Goal: Contribute content: Contribute content

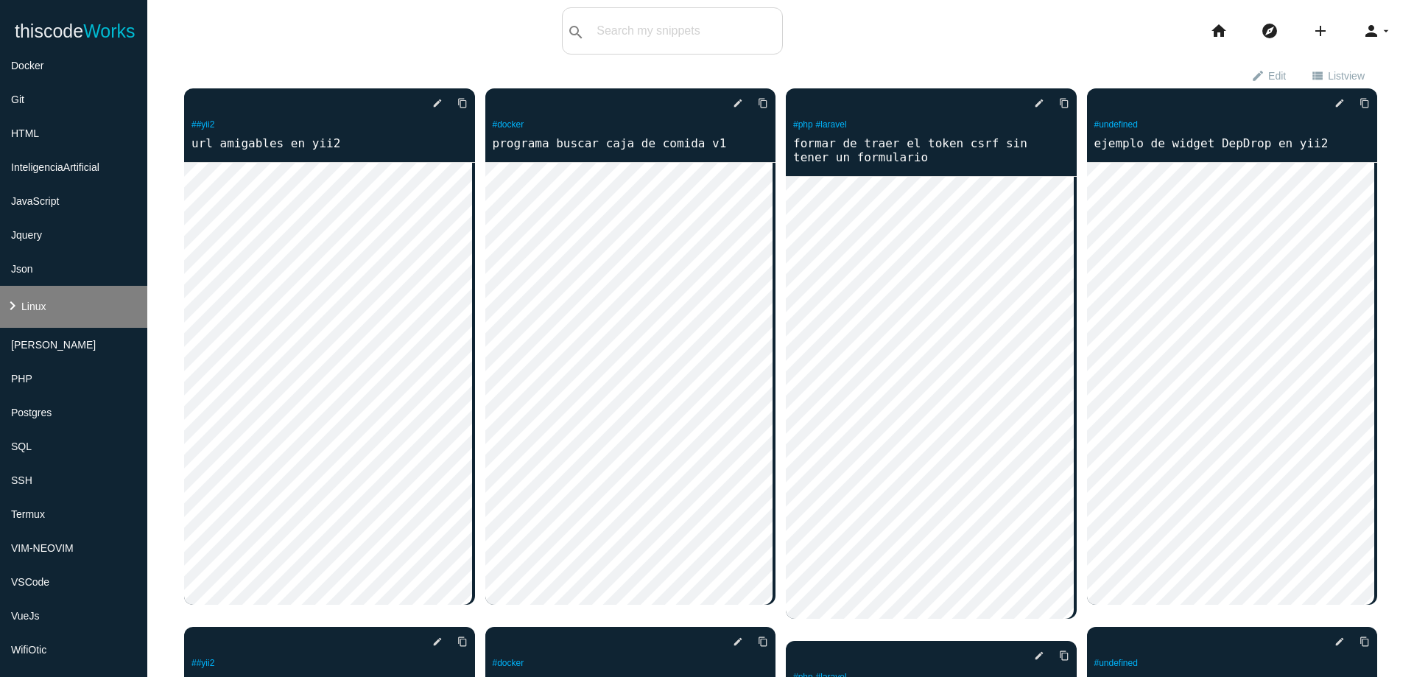
scroll to position [265, 0]
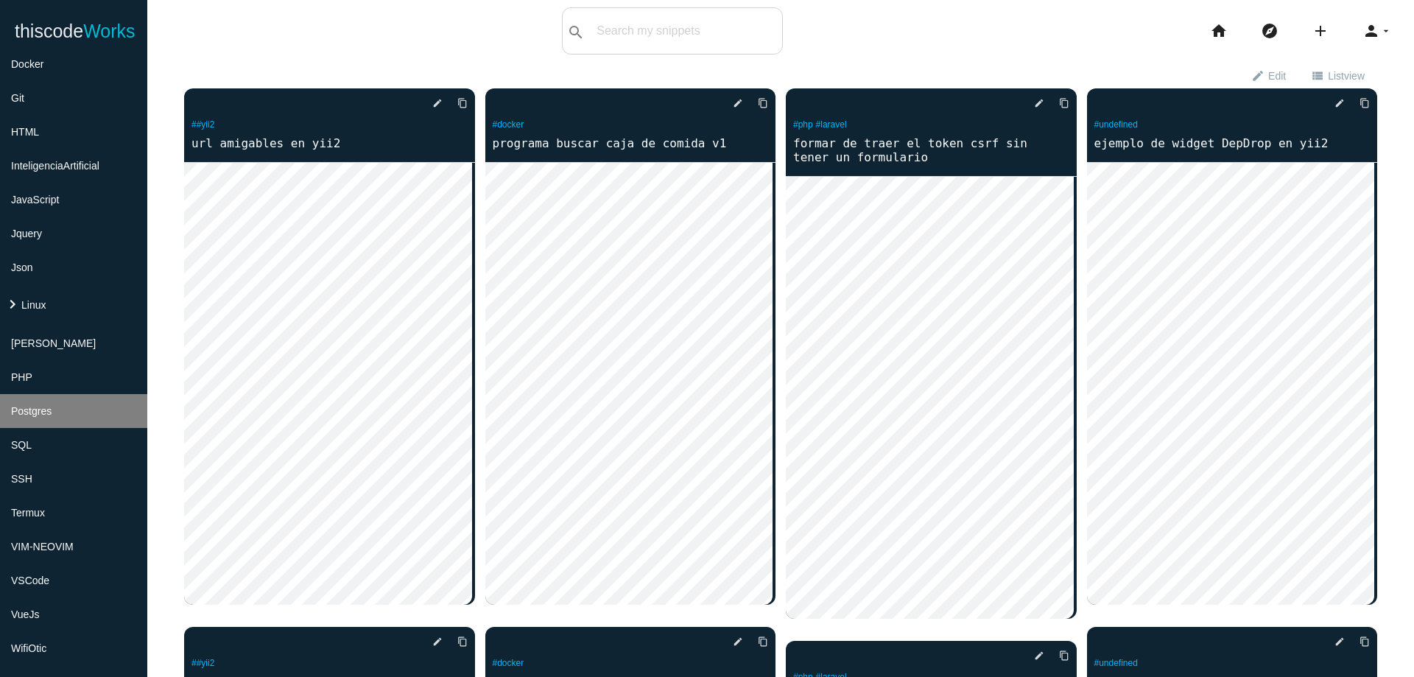
click at [48, 420] on li "Postgres" at bounding box center [73, 411] width 147 height 34
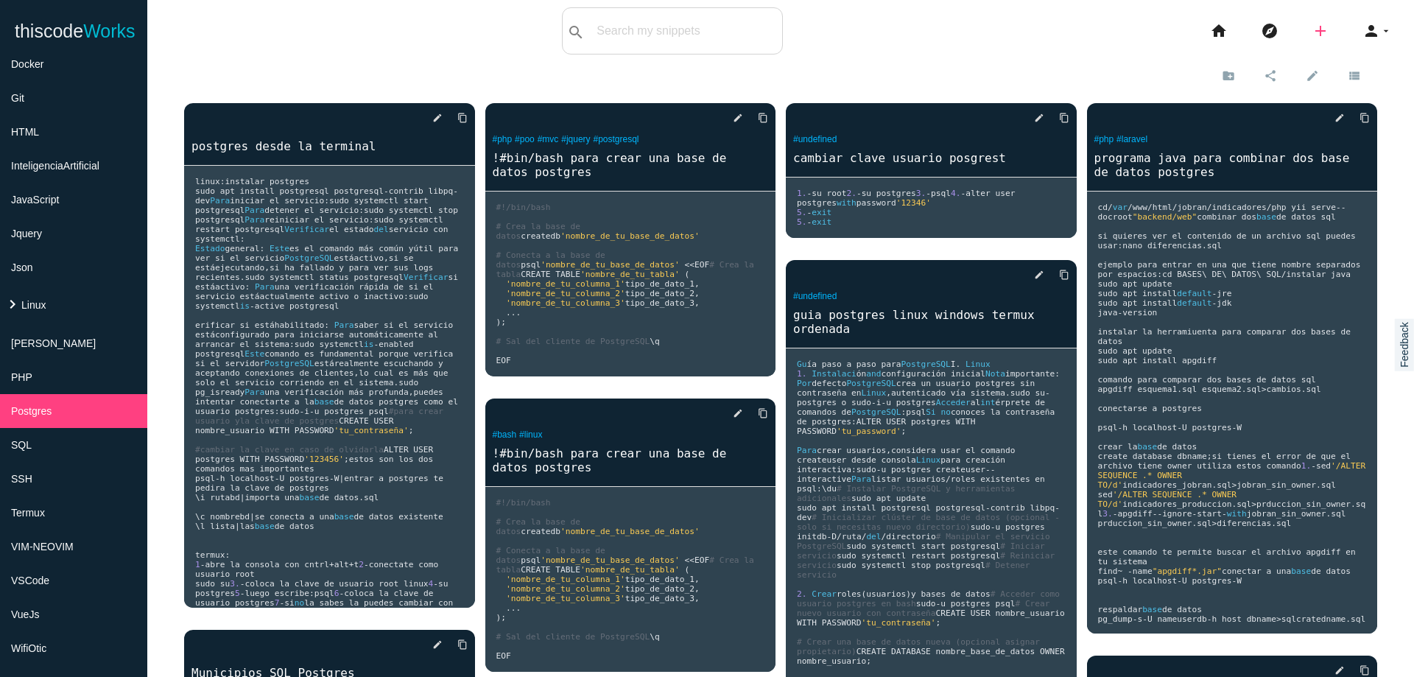
click at [1311, 35] on icon "add" at bounding box center [1320, 30] width 18 height 47
click at [1328, 24] on link "code Snippet" at bounding box center [1351, 25] width 103 height 37
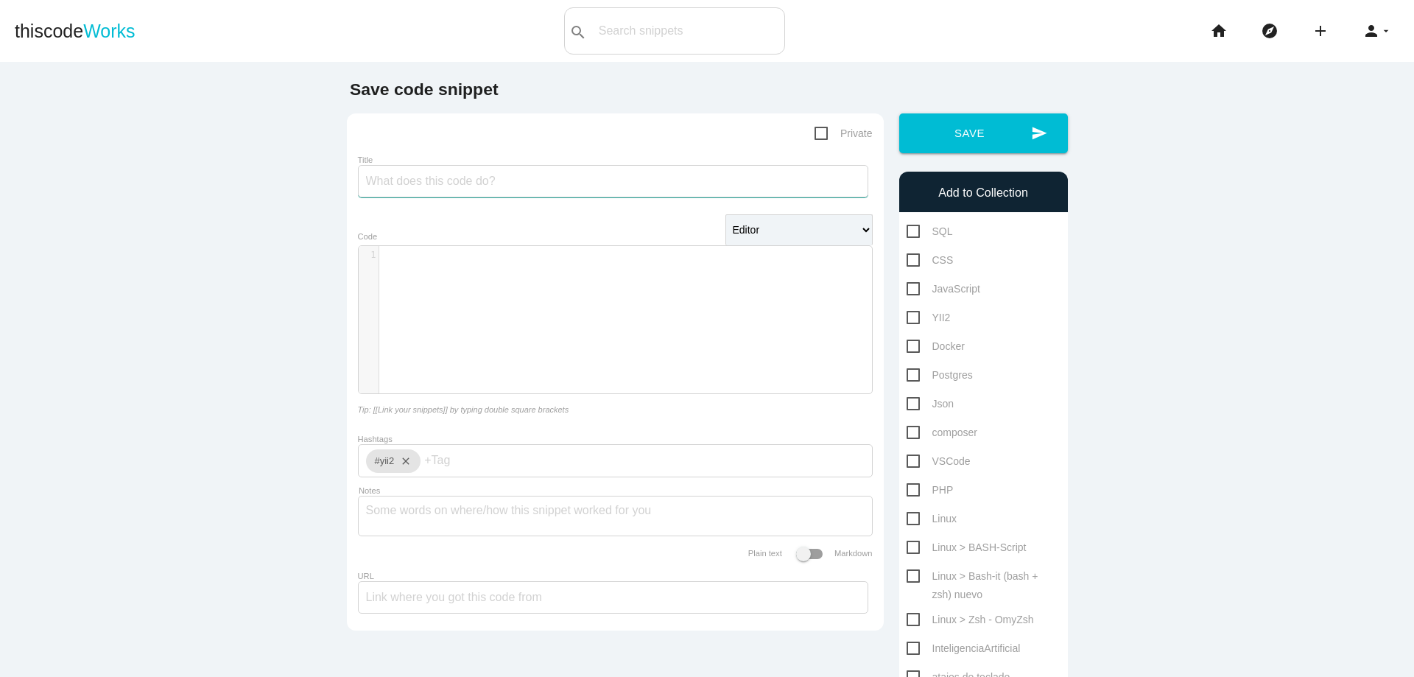
click at [679, 186] on input "Title" at bounding box center [613, 181] width 510 height 32
type input "DQL Postgres"
click at [613, 283] on div "​ x 1 ​" at bounding box center [626, 330] width 535 height 169
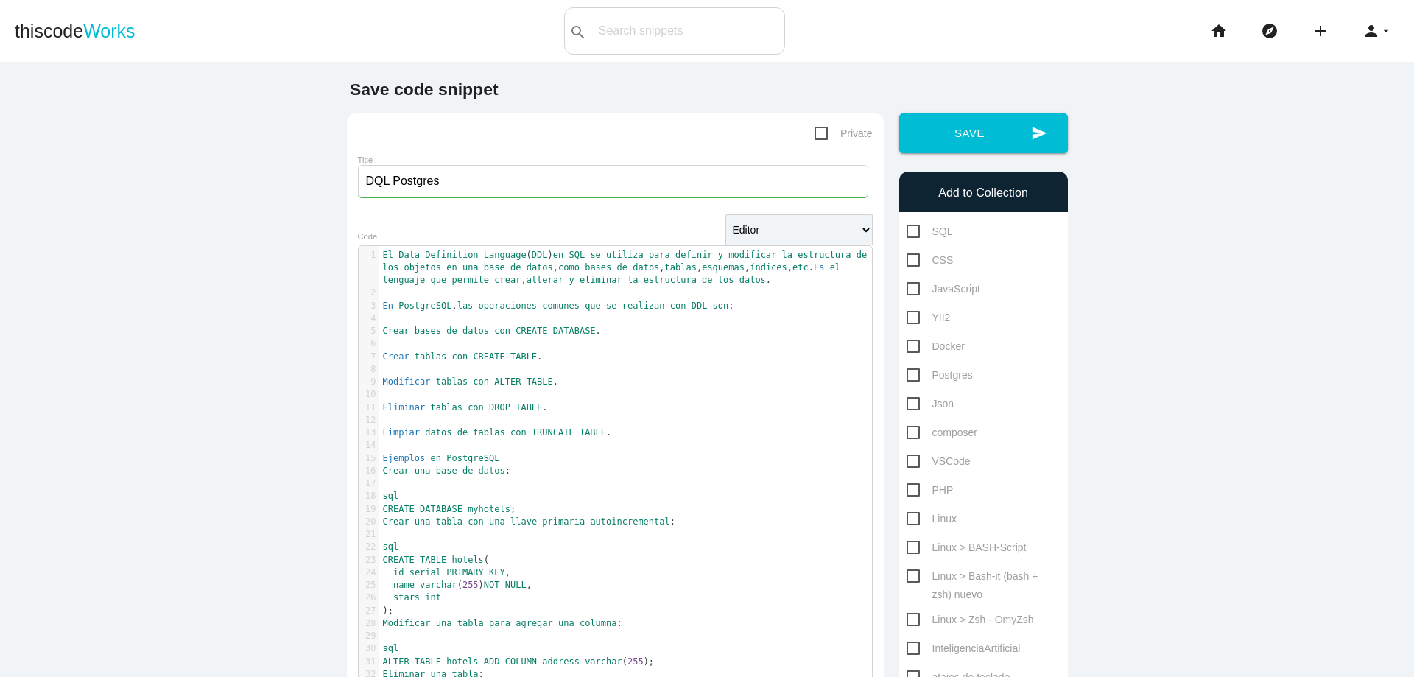
scroll to position [88, 0]
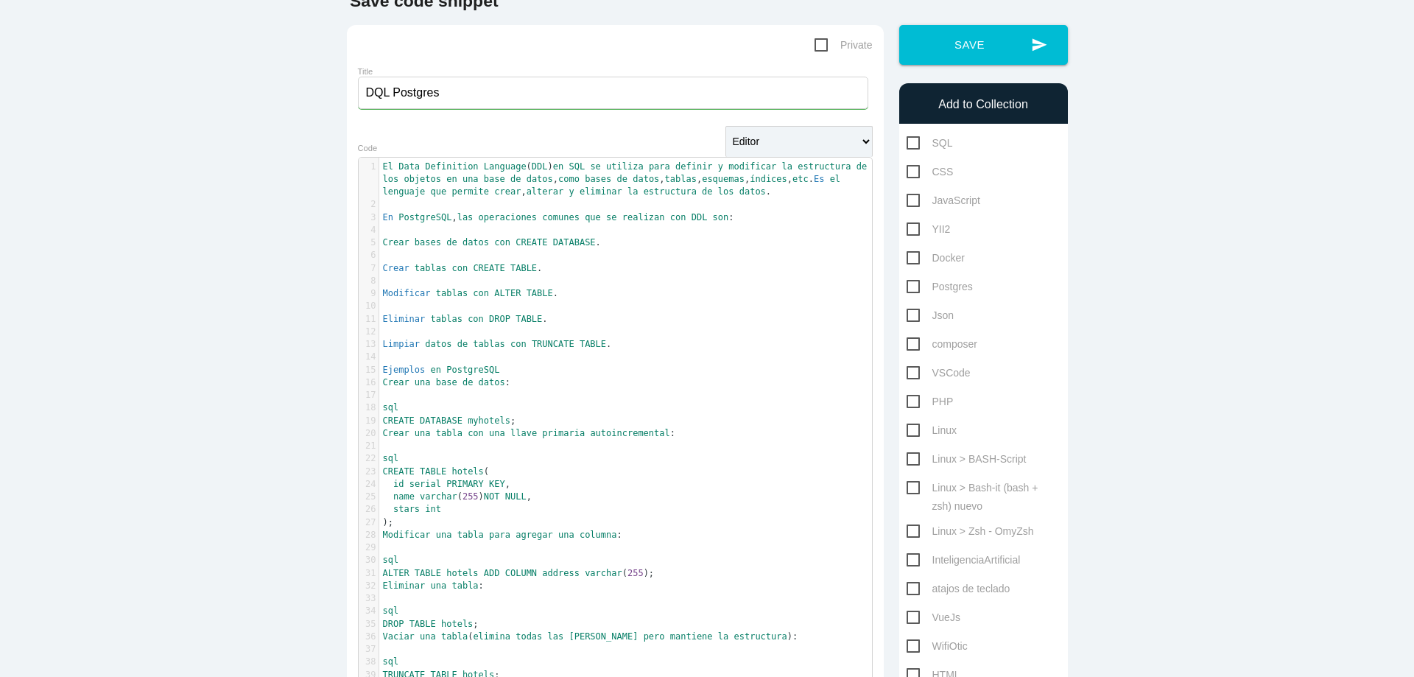
click at [908, 291] on span "Postgres" at bounding box center [939, 287] width 66 height 18
click at [908, 287] on input "Postgres" at bounding box center [911, 283] width 10 height 10
checkbox input "true"
click at [454, 96] on input "DQL Postgres" at bounding box center [613, 93] width 510 height 32
type input "DQL Postgres (data query language)"
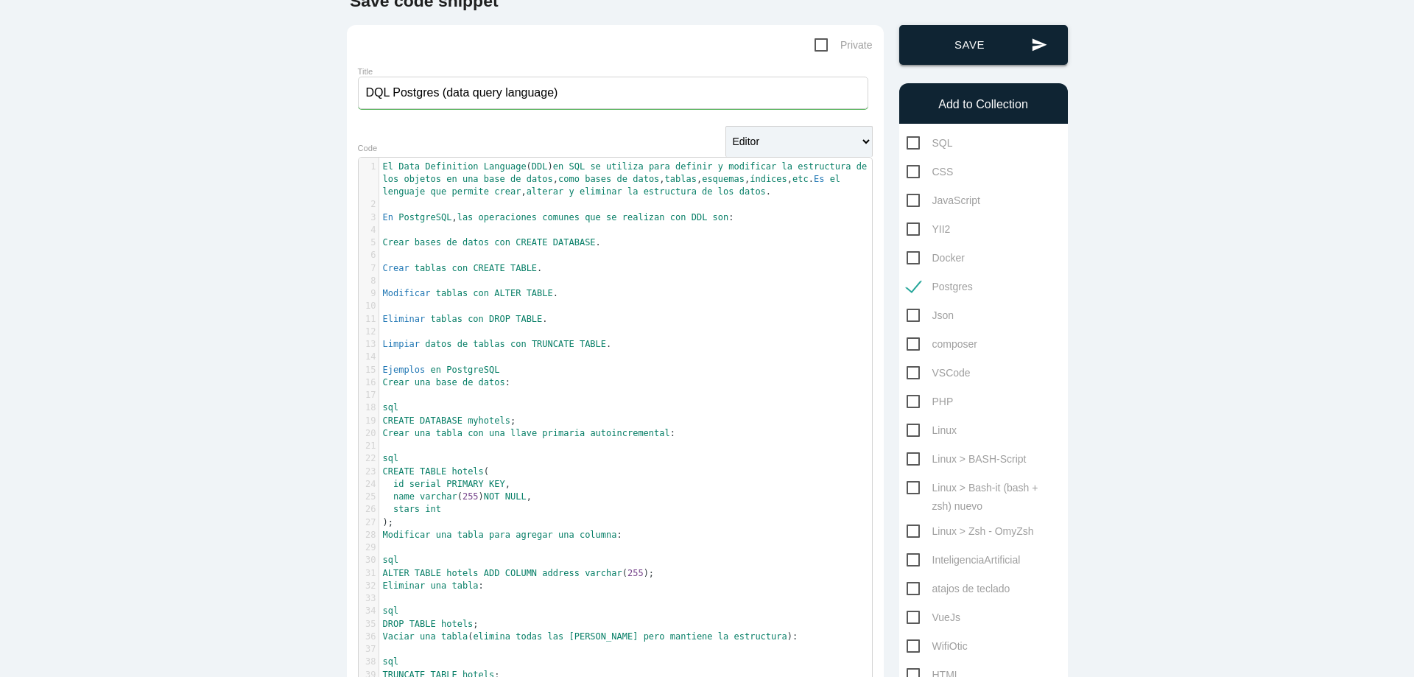
click at [991, 57] on button "send Save" at bounding box center [983, 45] width 169 height 40
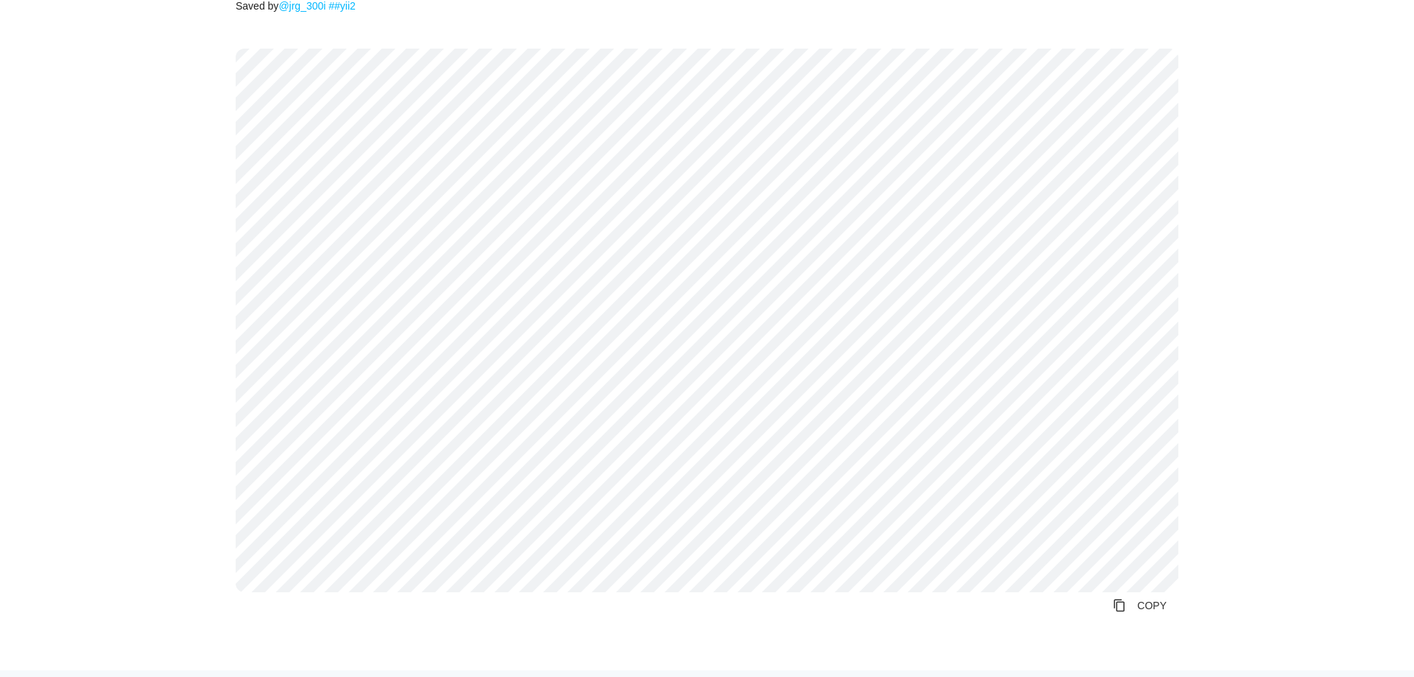
scroll to position [177, 0]
click at [1155, 604] on link "content_copy COPY" at bounding box center [1139, 603] width 77 height 27
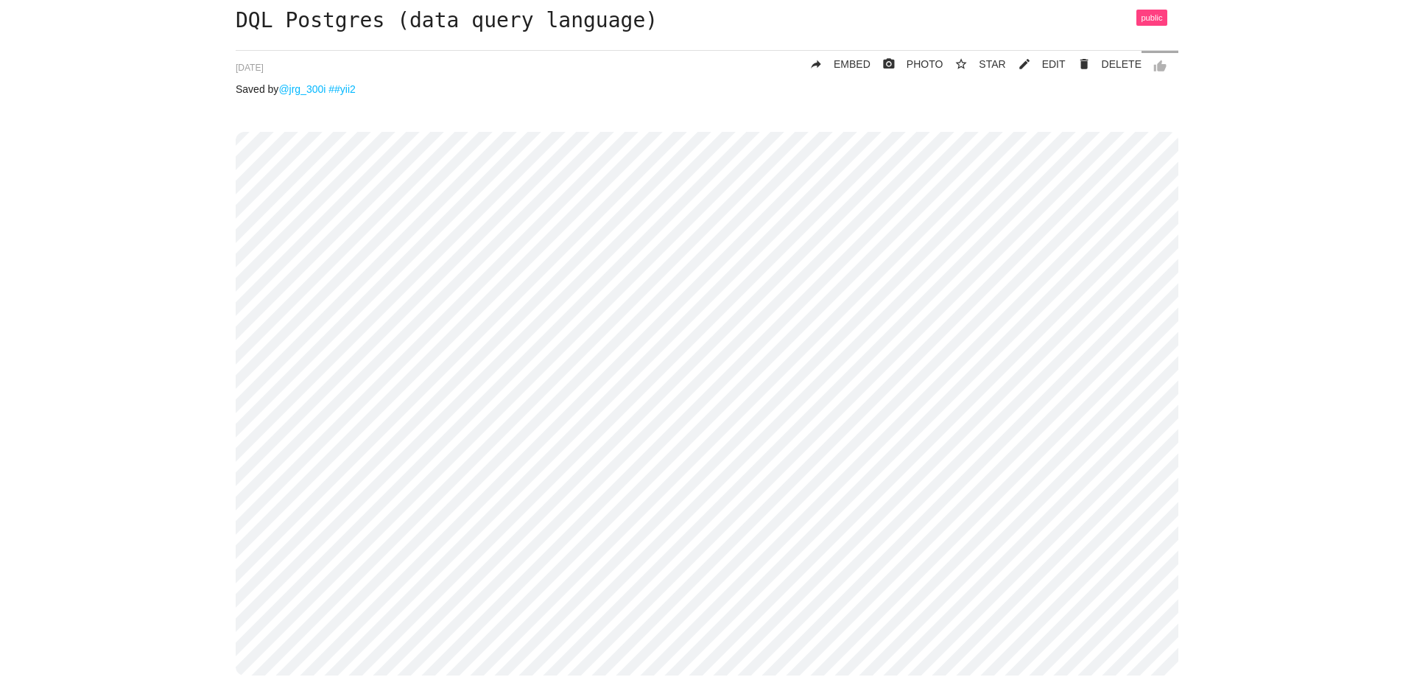
scroll to position [0, 0]
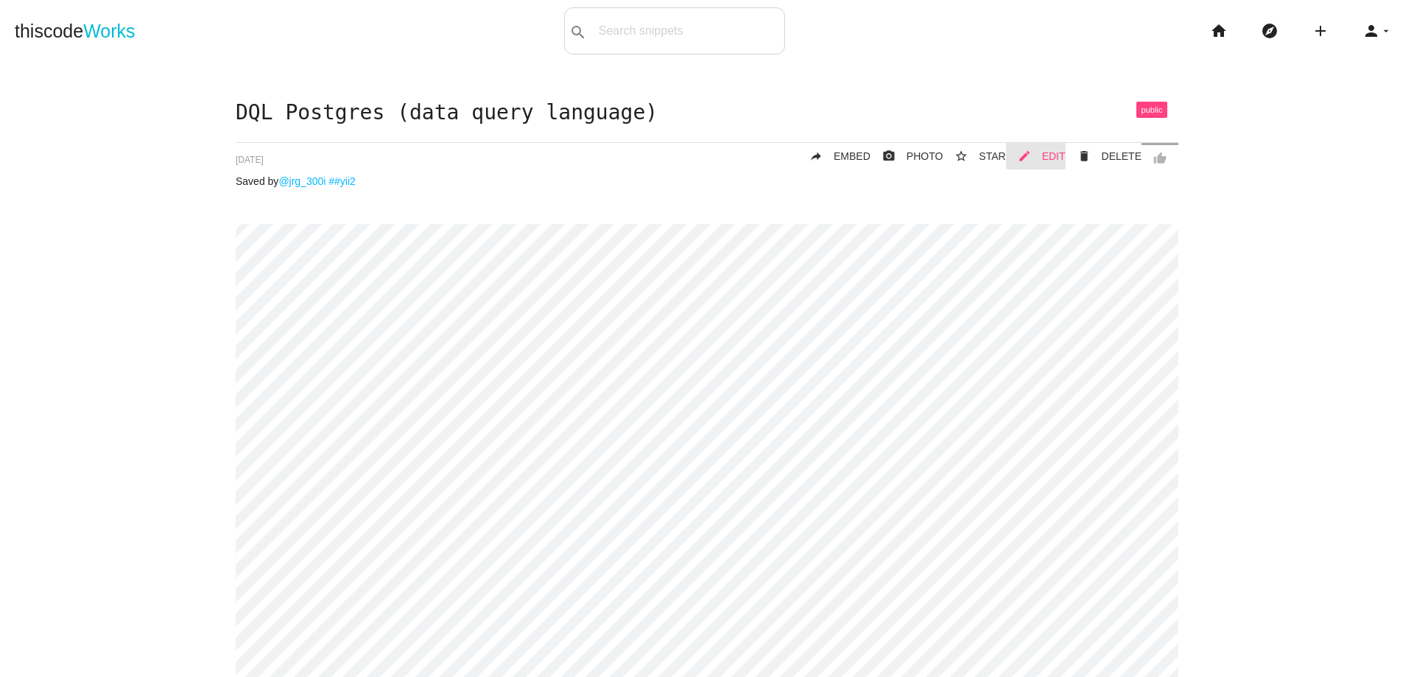
click at [1043, 155] on span "EDIT" at bounding box center [1054, 156] width 24 height 12
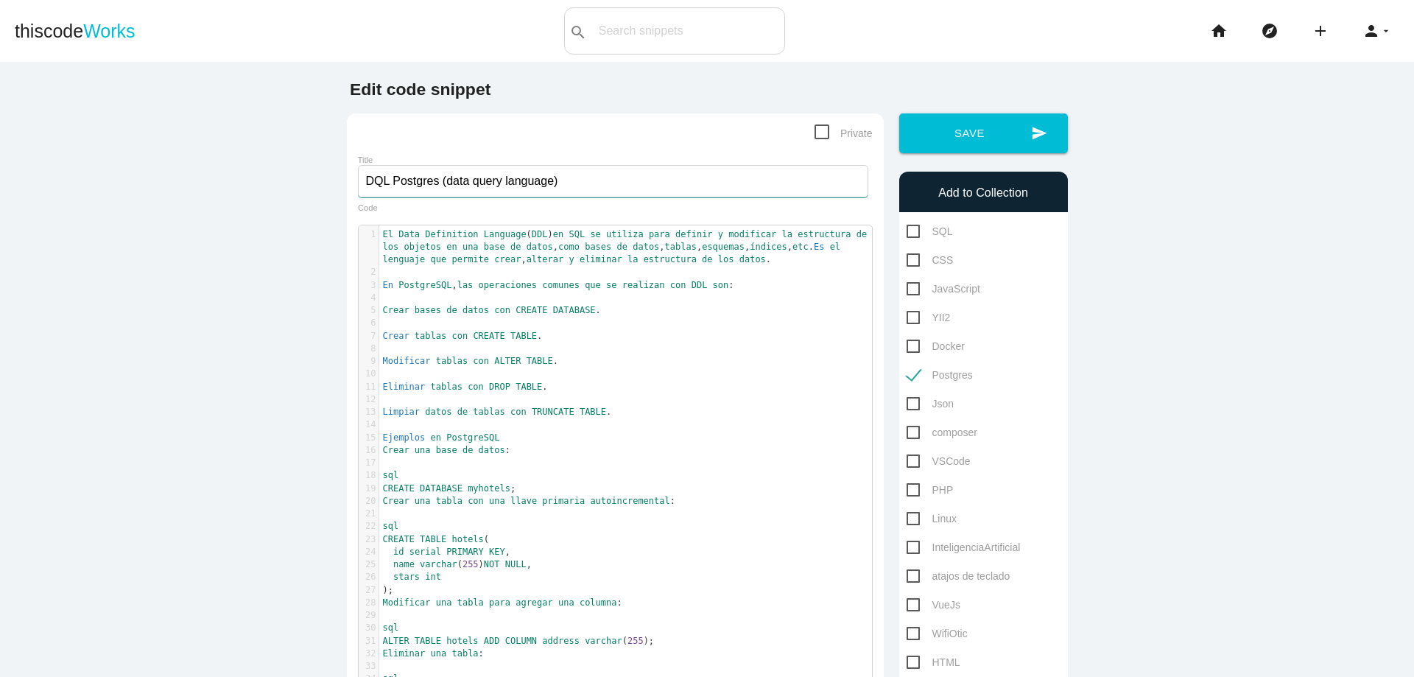
click at [375, 179] on input "DQL Postgres (data query language)" at bounding box center [613, 181] width 510 height 32
type input "DDL Postgres (data query language)"
click at [987, 141] on button "send Save" at bounding box center [983, 133] width 169 height 40
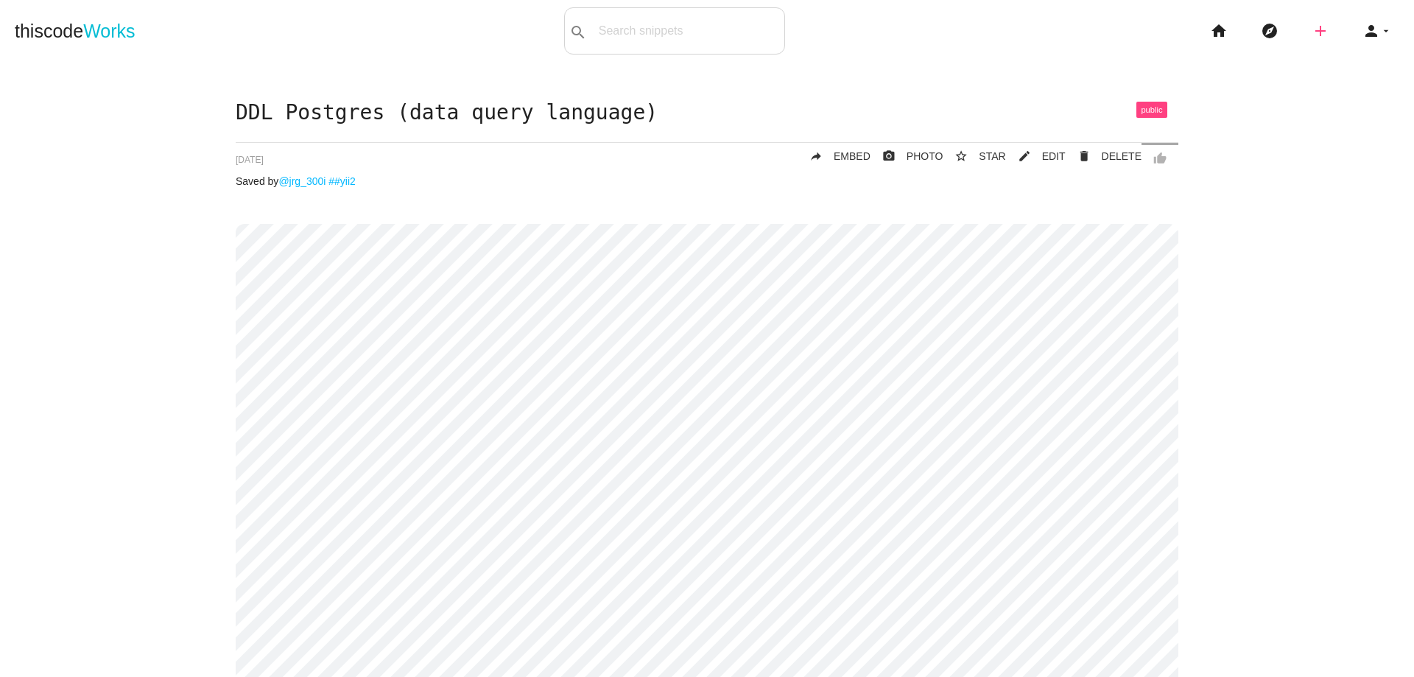
click at [1311, 33] on icon "add" at bounding box center [1320, 30] width 18 height 47
click at [1314, 30] on icon "code" at bounding box center [1321, 26] width 18 height 16
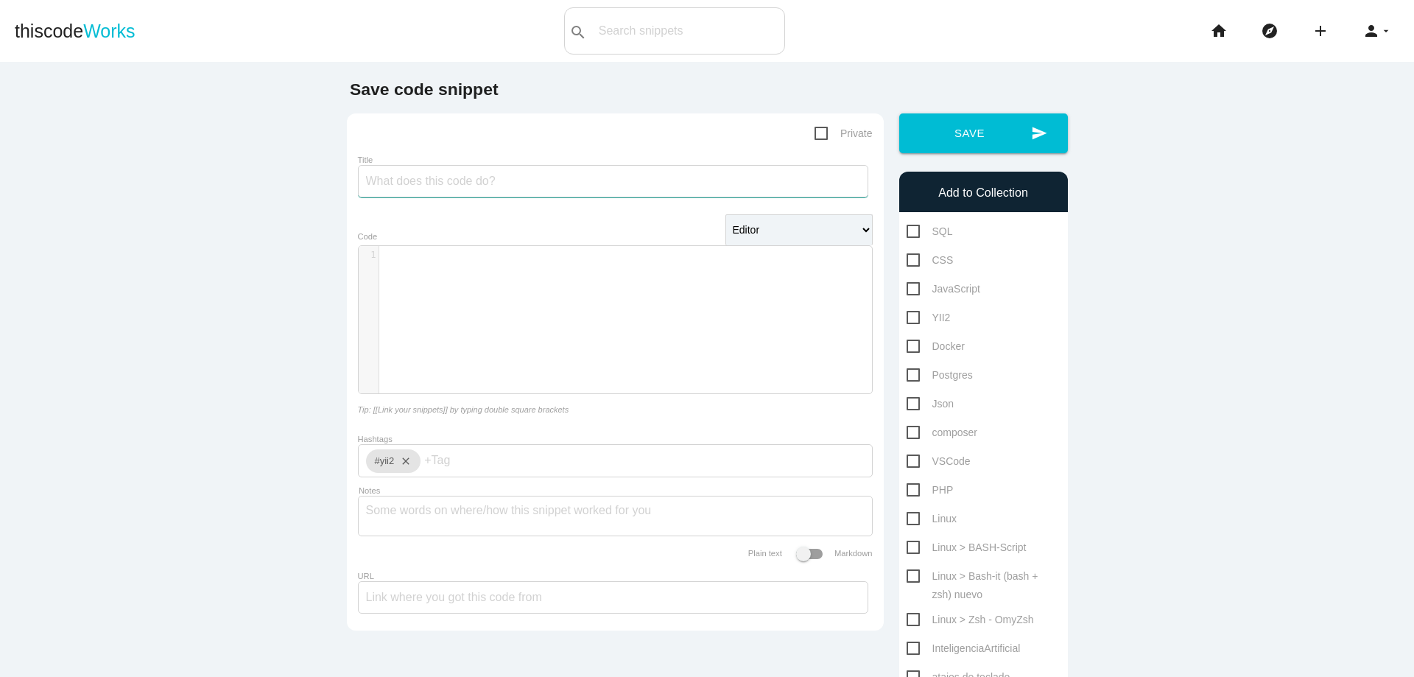
click at [476, 183] on input "Title" at bounding box center [613, 181] width 510 height 32
click at [385, 182] on input "DQL en SQL postgres" at bounding box center [613, 181] width 510 height 32
click at [503, 183] on input "DQL (data query language)en SQL postgres" at bounding box center [613, 181] width 510 height 32
type input "DQL (data query language) en SQL postgres"
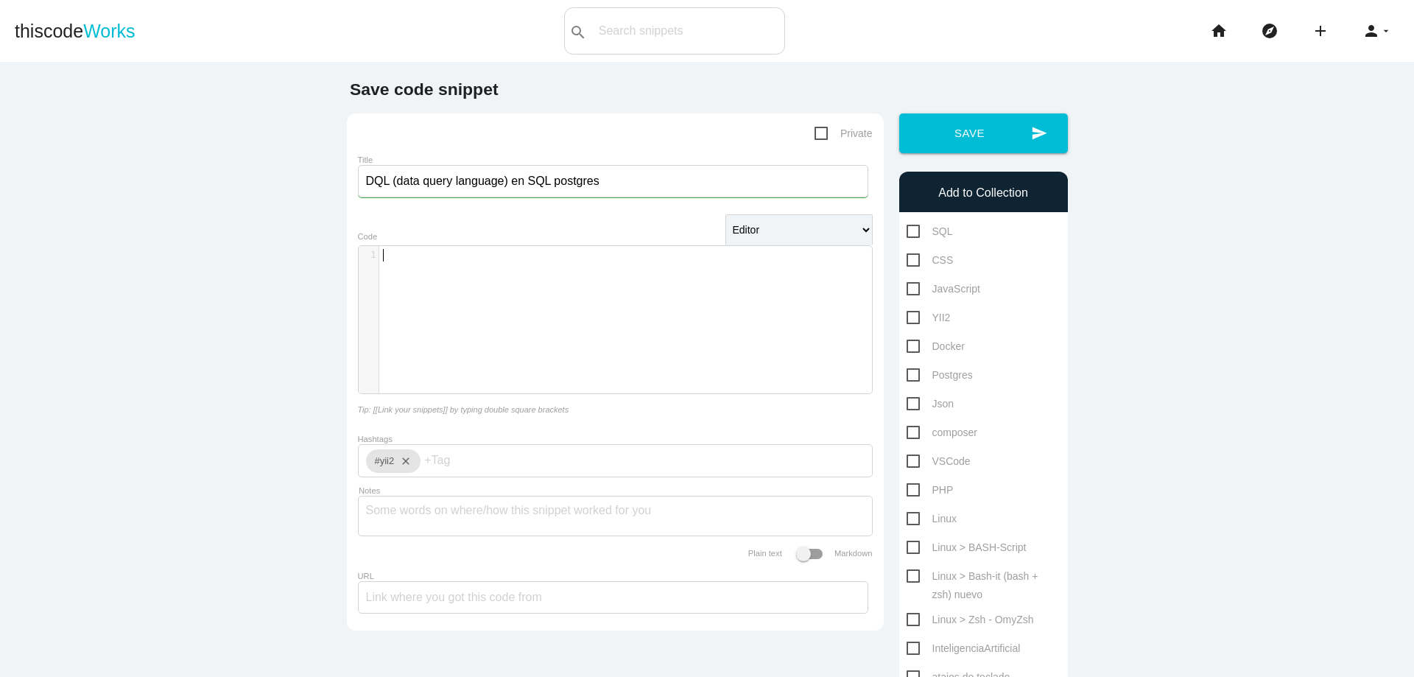
scroll to position [4, 0]
click at [650, 289] on div "​ x 1 ​" at bounding box center [626, 330] width 535 height 169
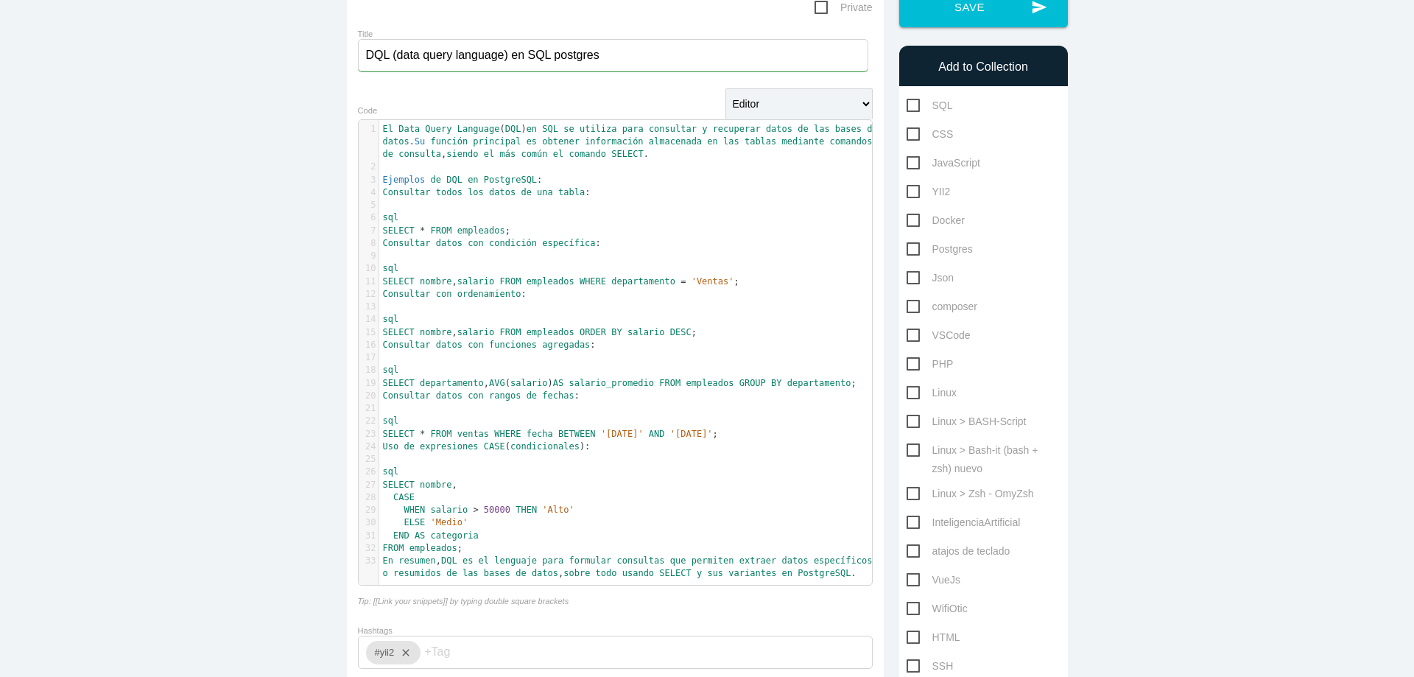
scroll to position [222, 0]
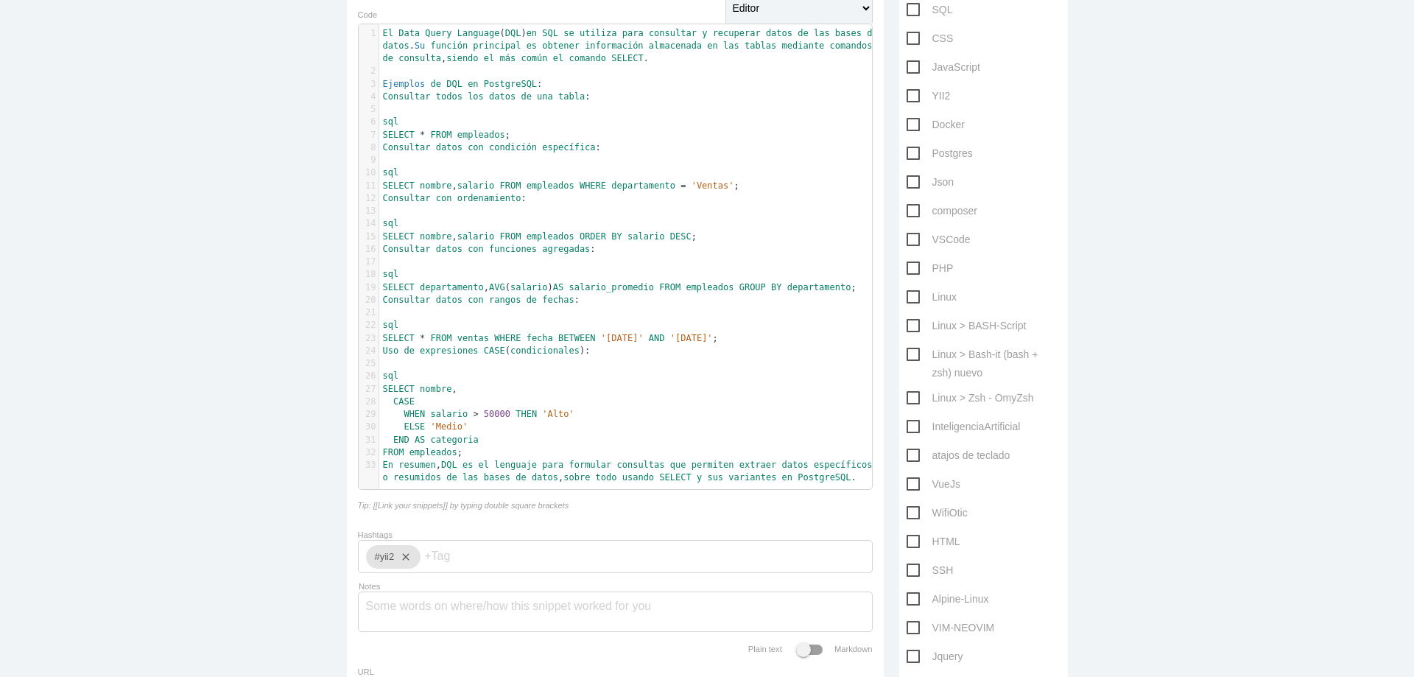
click at [906, 155] on span "Postgres" at bounding box center [939, 153] width 66 height 18
click at [906, 154] on input "Postgres" at bounding box center [911, 149] width 10 height 10
checkbox input "true"
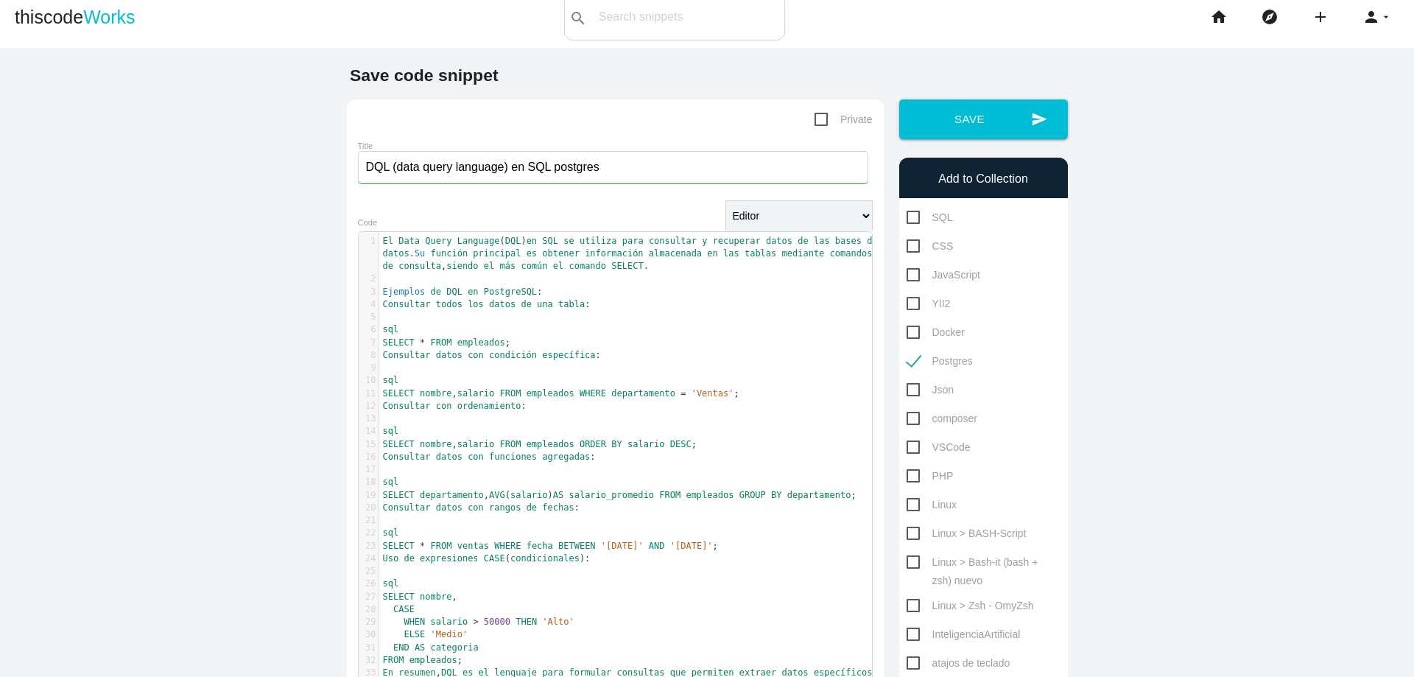
scroll to position [0, 0]
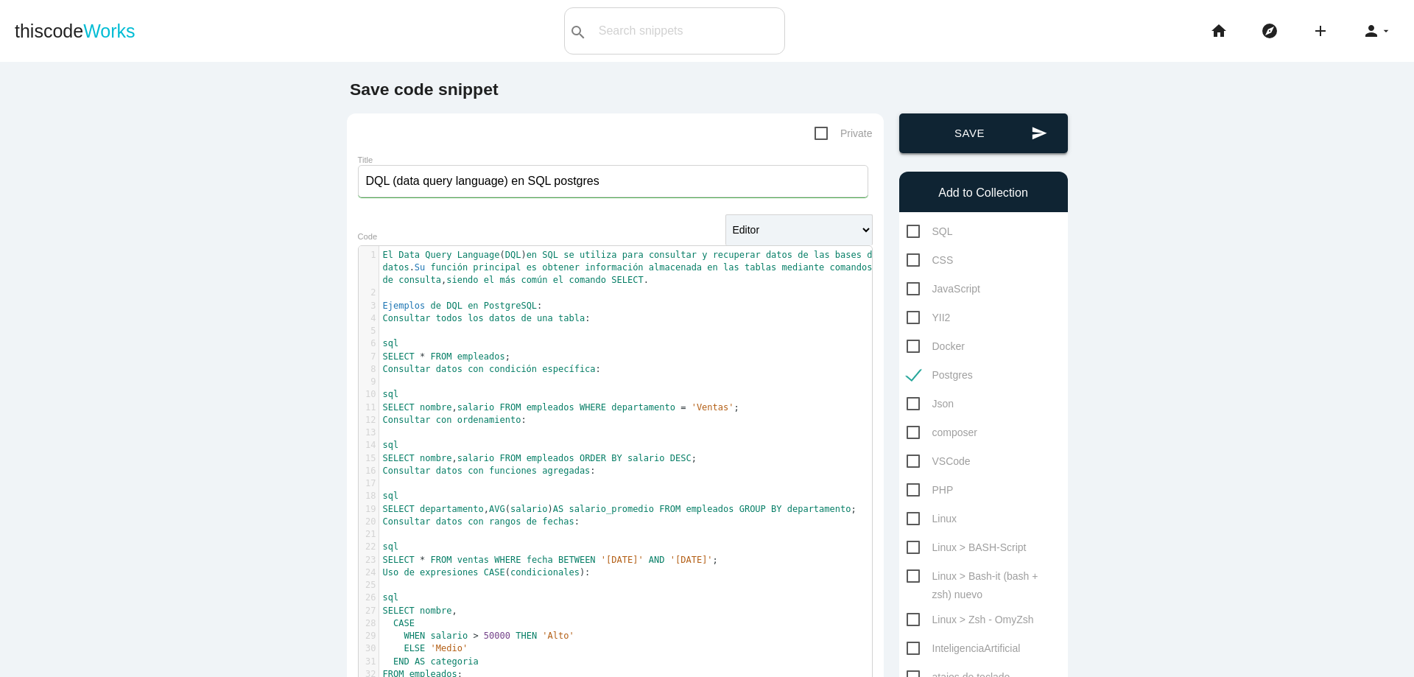
click at [957, 142] on button "send Save" at bounding box center [983, 133] width 169 height 40
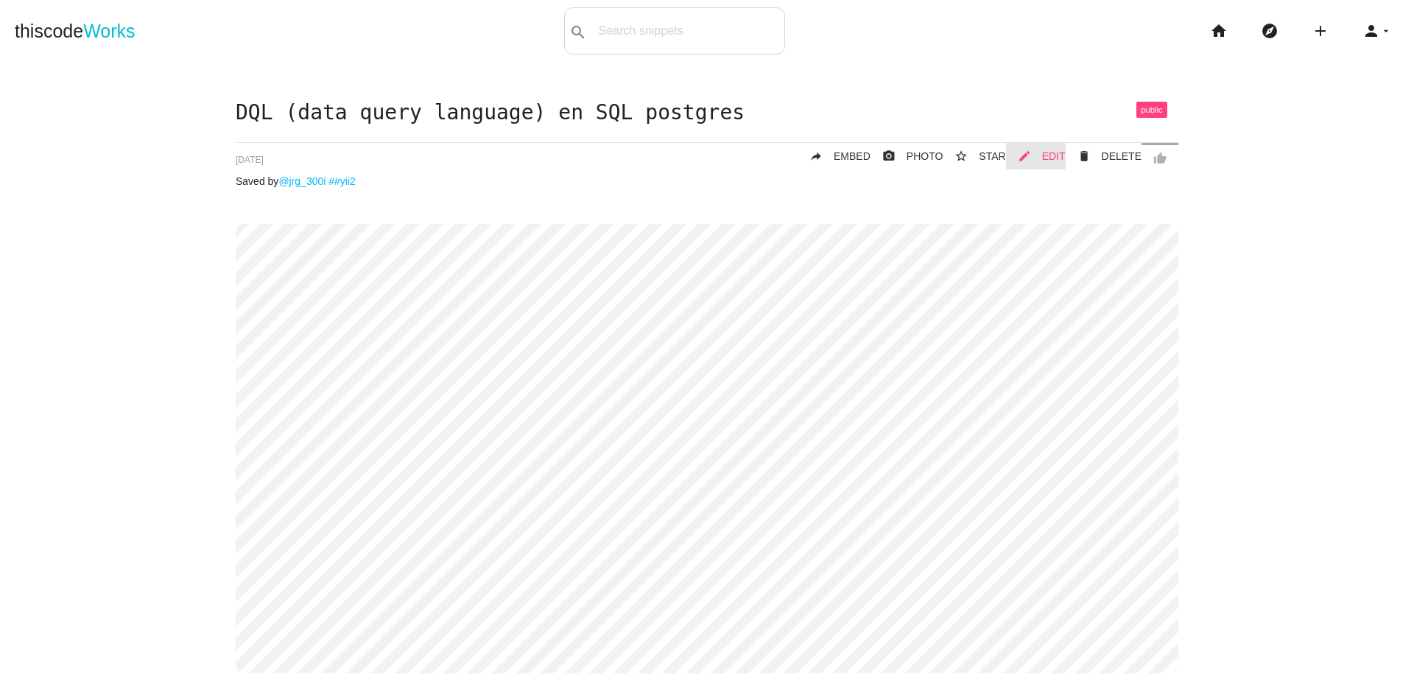
click at [1045, 155] on span "EDIT" at bounding box center [1054, 156] width 24 height 12
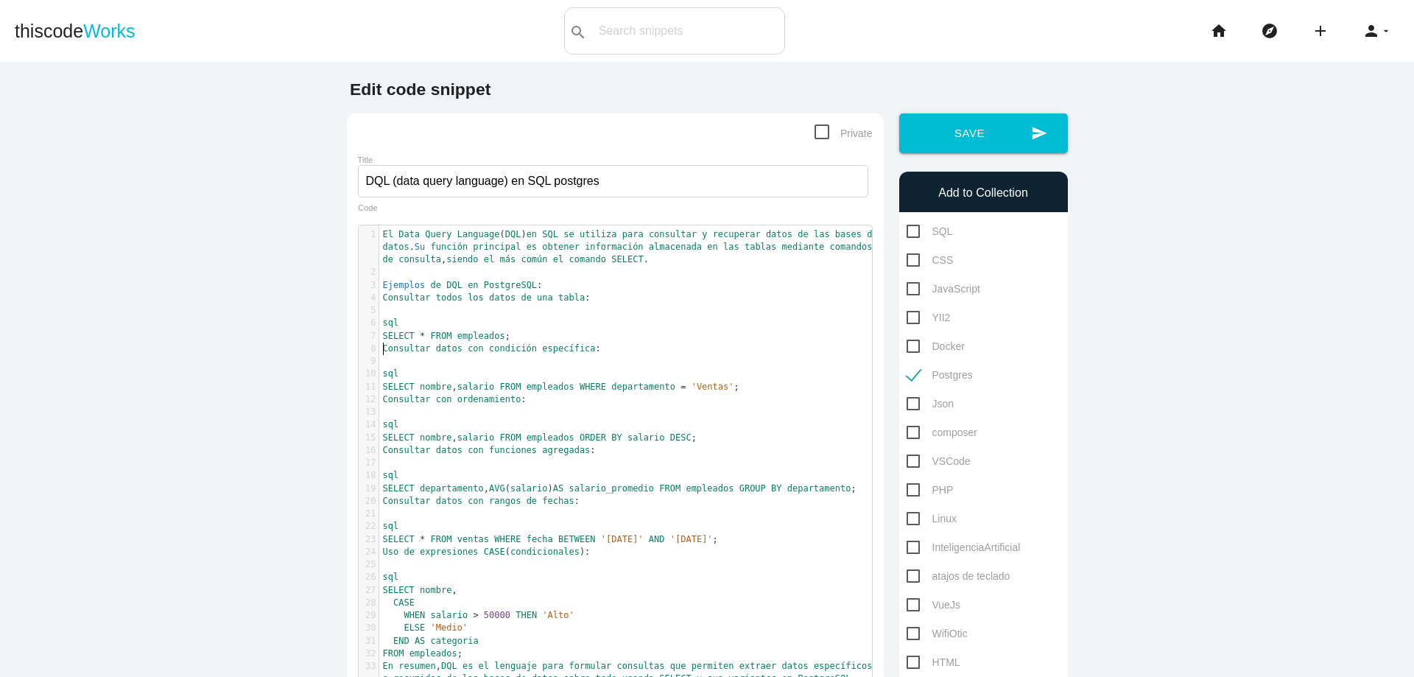
scroll to position [4, 0]
click at [383, 346] on span "Consultar" at bounding box center [407, 348] width 48 height 10
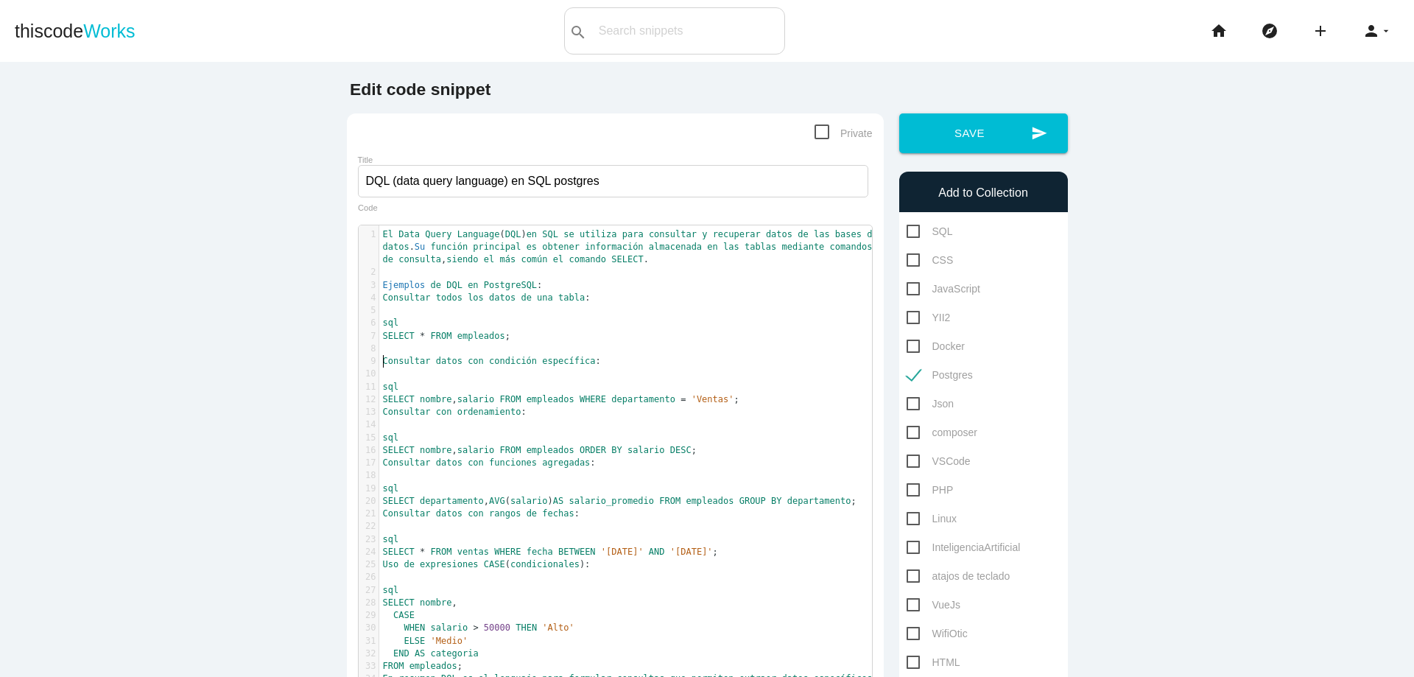
click at [627, 368] on pre "​" at bounding box center [631, 373] width 504 height 13
click at [624, 361] on pre "Consultar datos con condición específica :" at bounding box center [631, 361] width 504 height 13
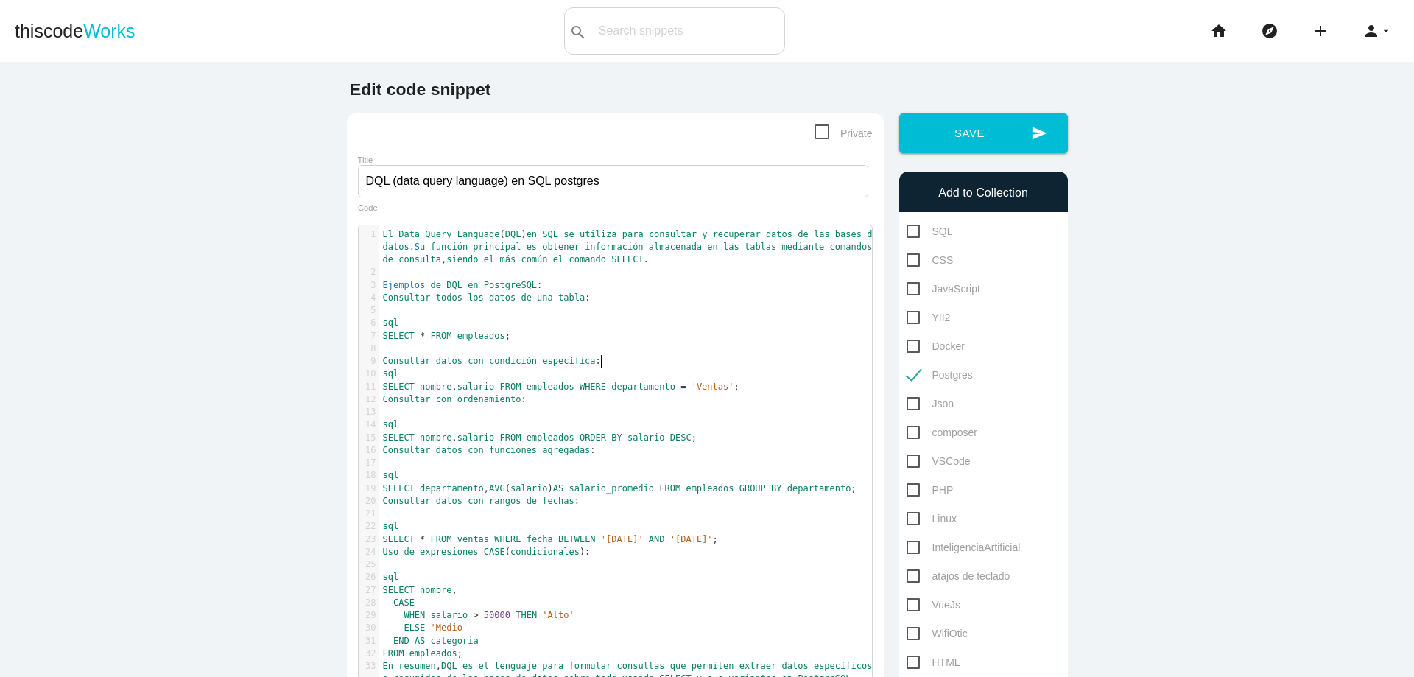
click at [602, 296] on pre "Consultar todos los datos de una tabla :" at bounding box center [631, 298] width 504 height 13
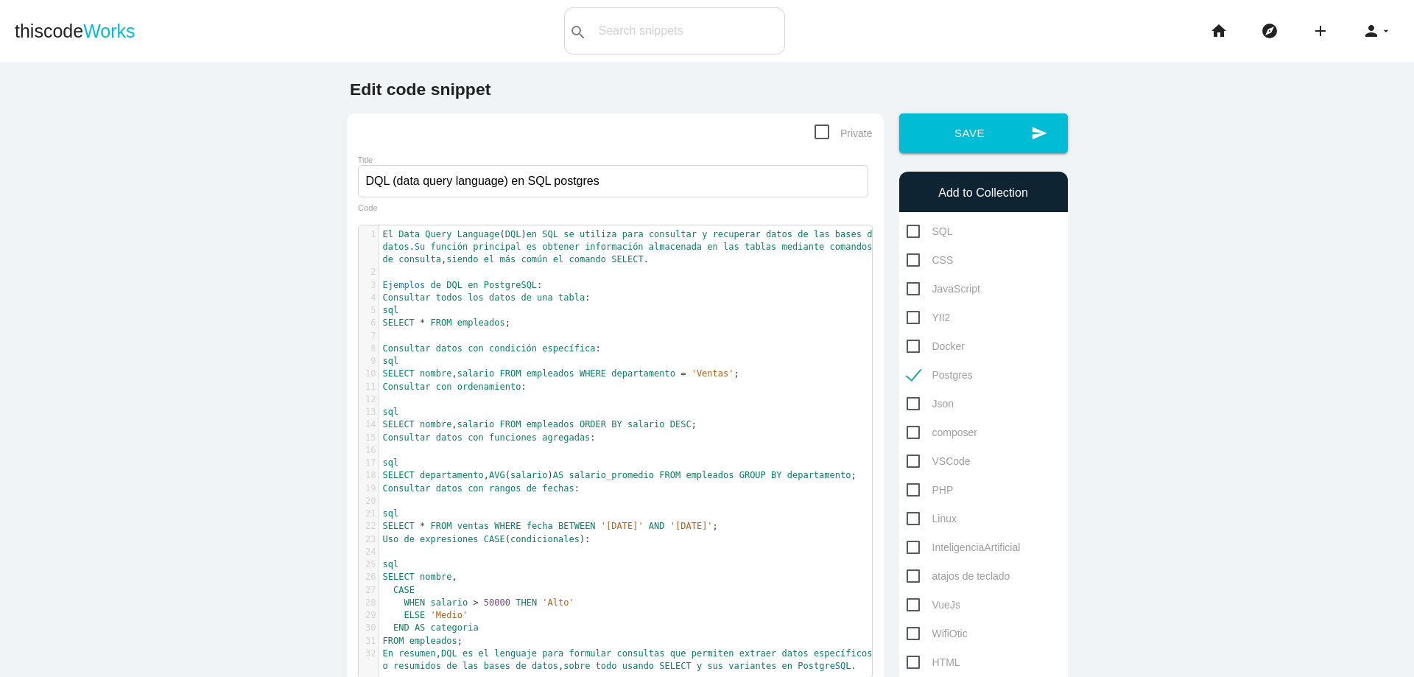
click at [542, 384] on pre "Consultar con ordenamiento :" at bounding box center [631, 387] width 504 height 13
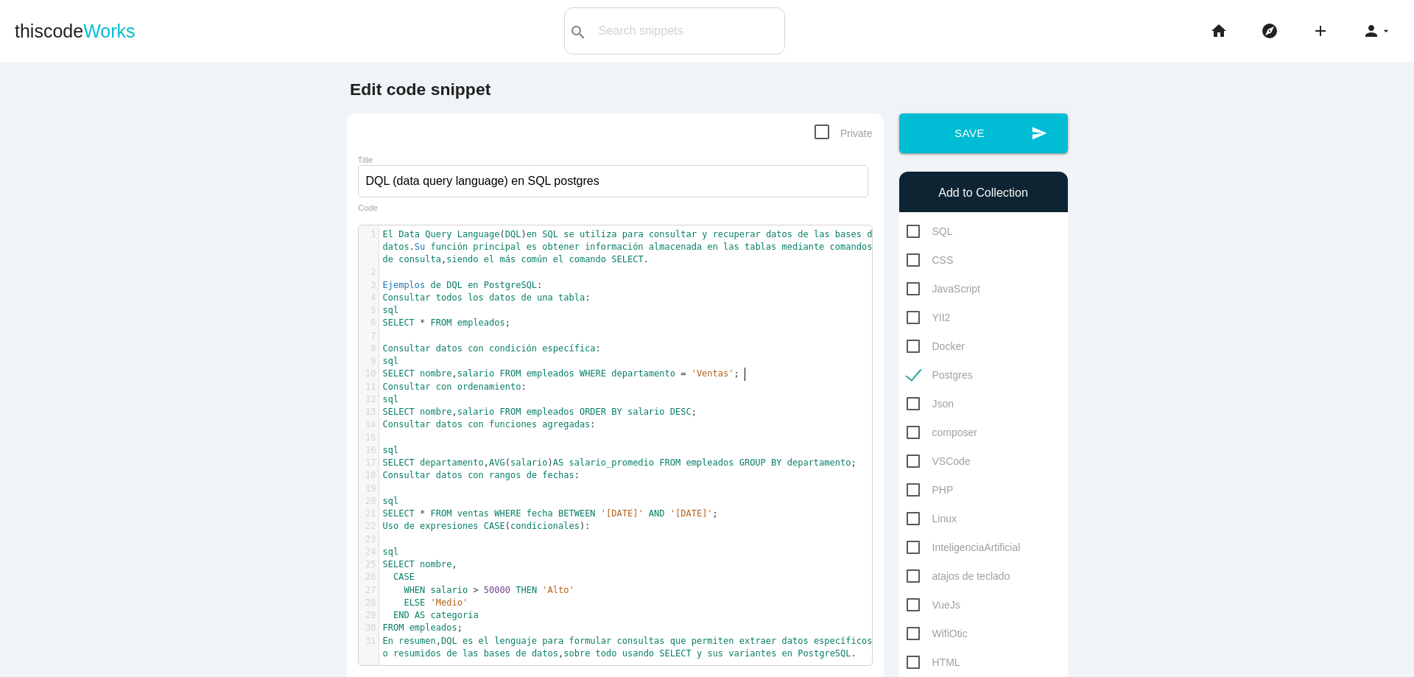
click at [751, 373] on pre "SELECT nombre , salario FROM empleados WHERE departamento = 'Ventas' ;" at bounding box center [631, 373] width 504 height 13
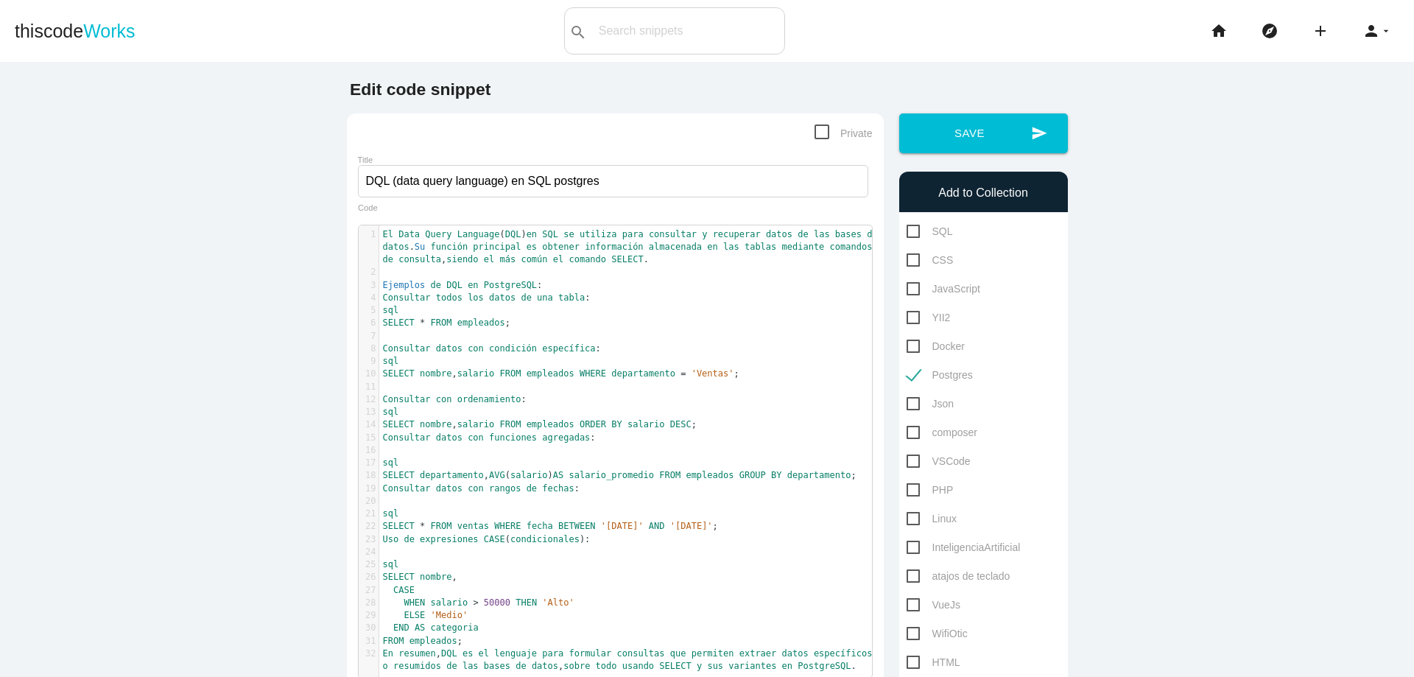
click at [618, 438] on pre "Consultar datos con funciones agregadas :" at bounding box center [631, 437] width 504 height 13
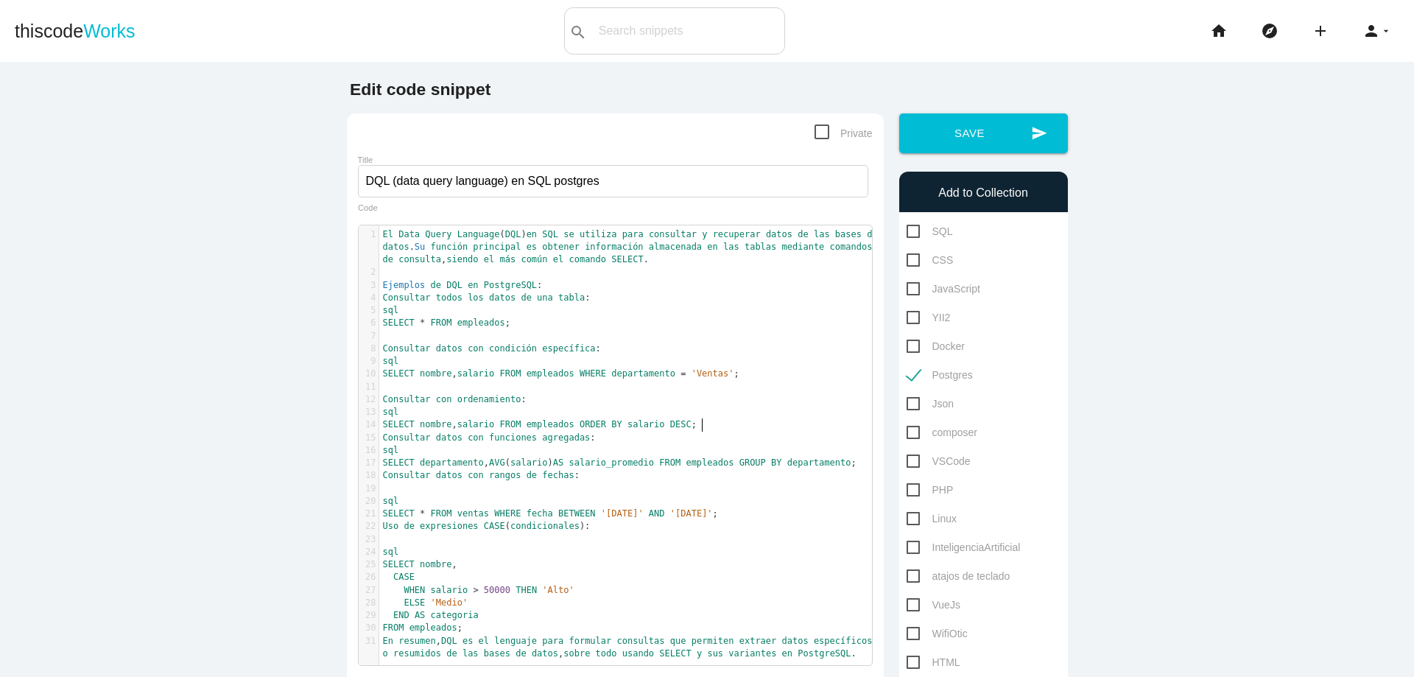
click at [709, 423] on pre "SELECT nombre , salario FROM empleados ORDER BY salario DESC ;" at bounding box center [631, 424] width 504 height 13
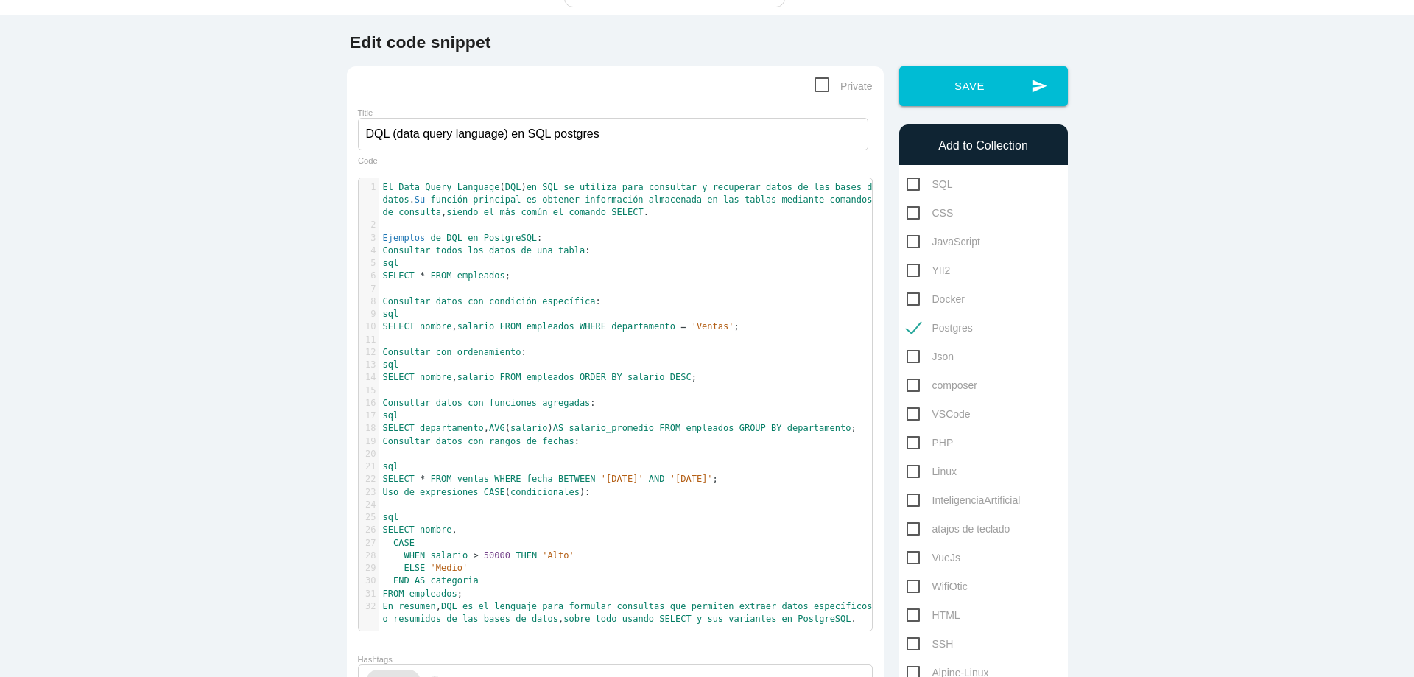
scroll to position [88, 0]
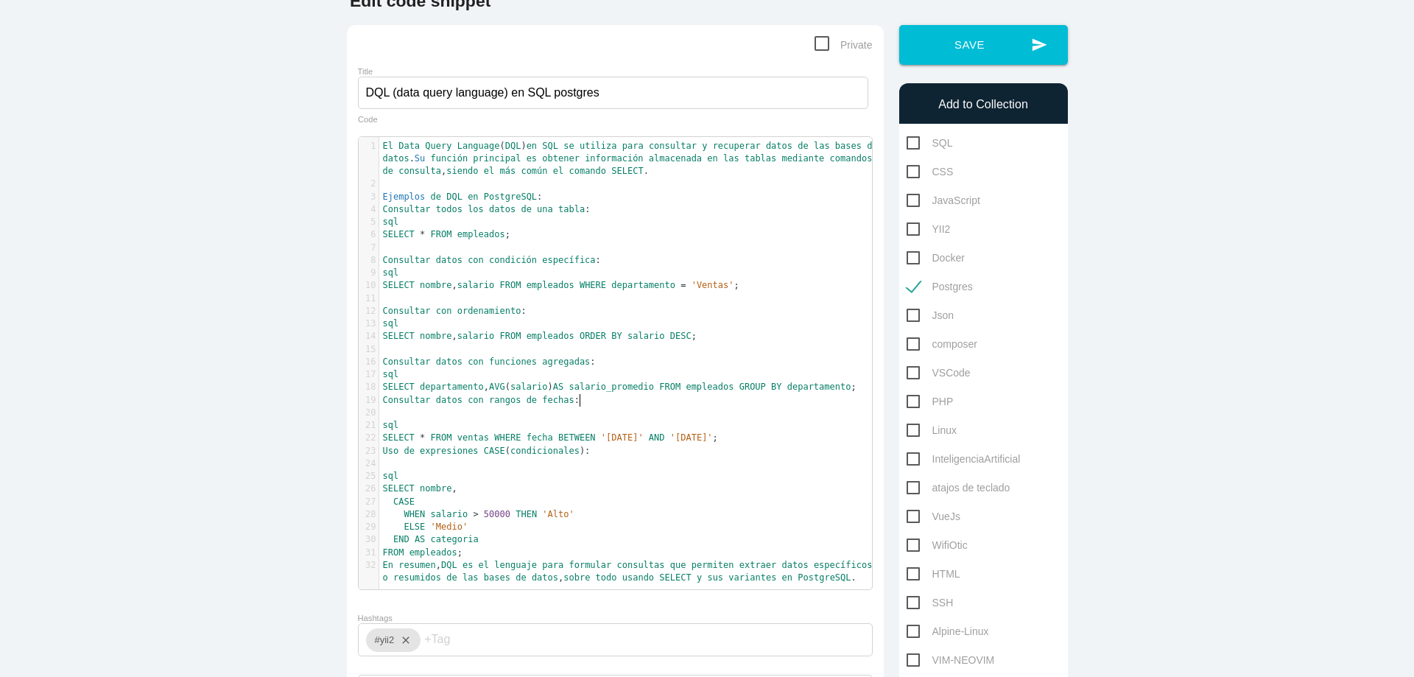
click at [607, 401] on pre "Consultar datos con rangos de fechas :" at bounding box center [631, 400] width 504 height 13
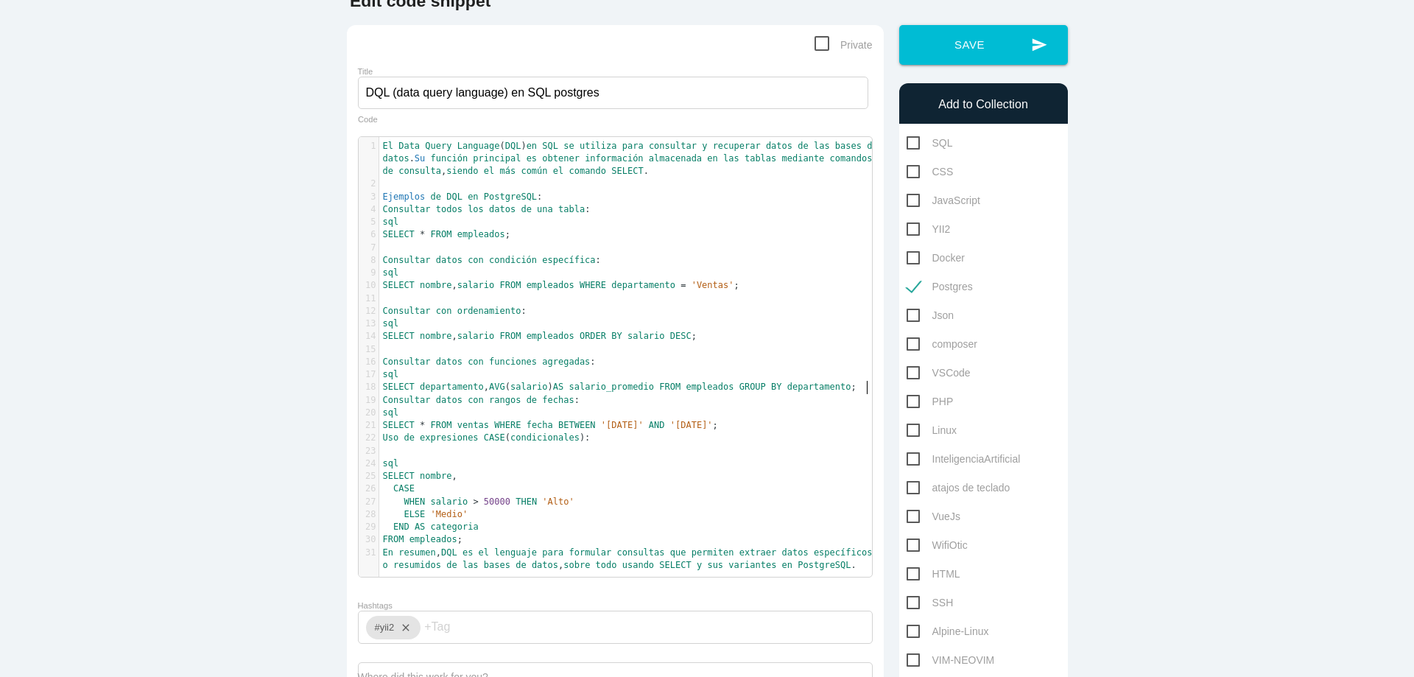
click at [856, 389] on span "SELECT departamento , AVG ( salario ) AS salario_promedio FROM empleados GROUP …" at bounding box center [619, 386] width 473 height 10
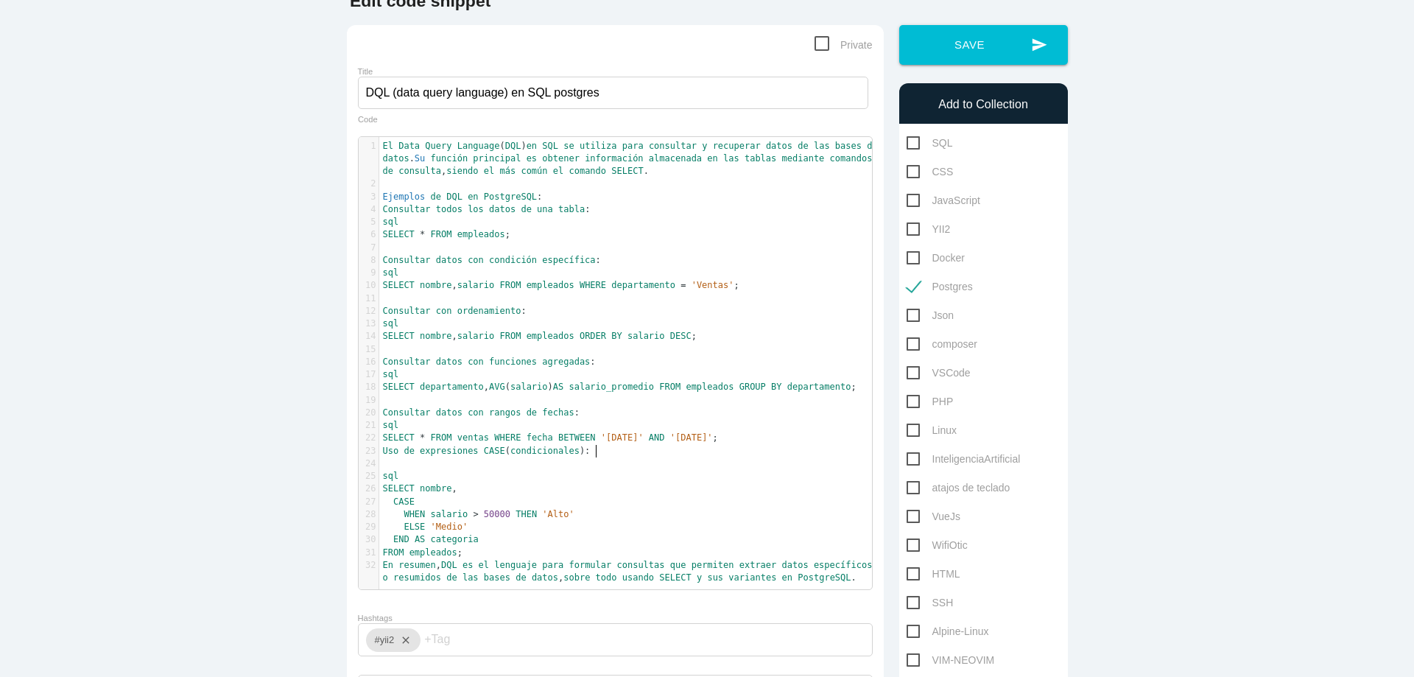
click at [616, 451] on pre "Uso de expresiones CASE ( condicionales ):" at bounding box center [631, 451] width 504 height 13
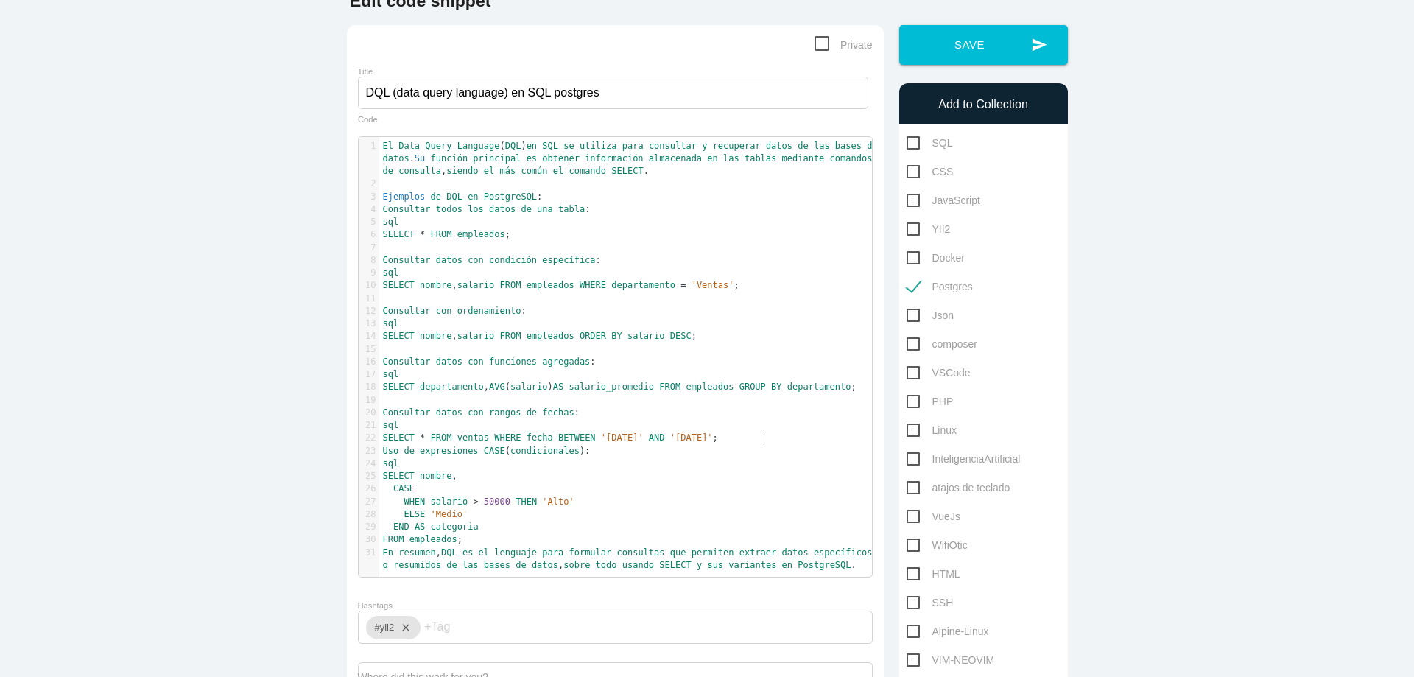
click at [778, 437] on pre "SELECT * FROM ventas WHERE fecha BETWEEN '2024-01-01' AND '2024-12-31' ;" at bounding box center [631, 437] width 504 height 13
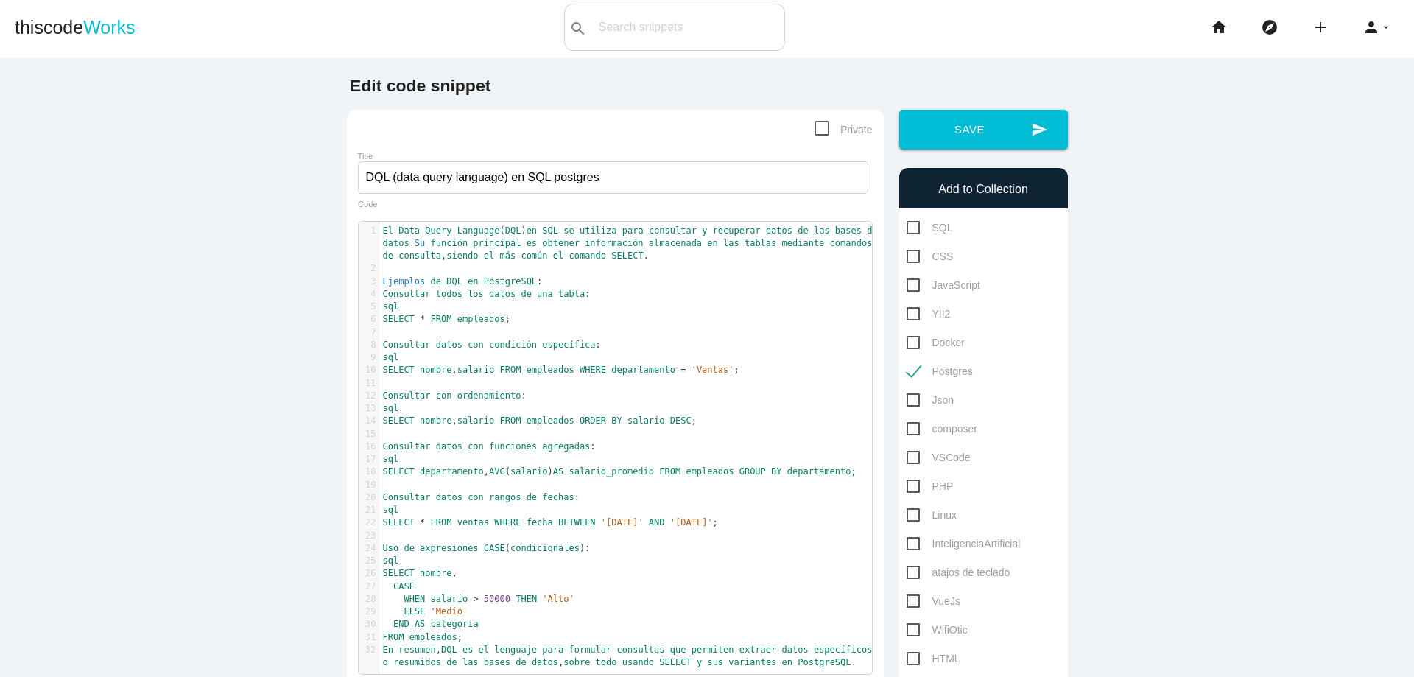
scroll to position [0, 0]
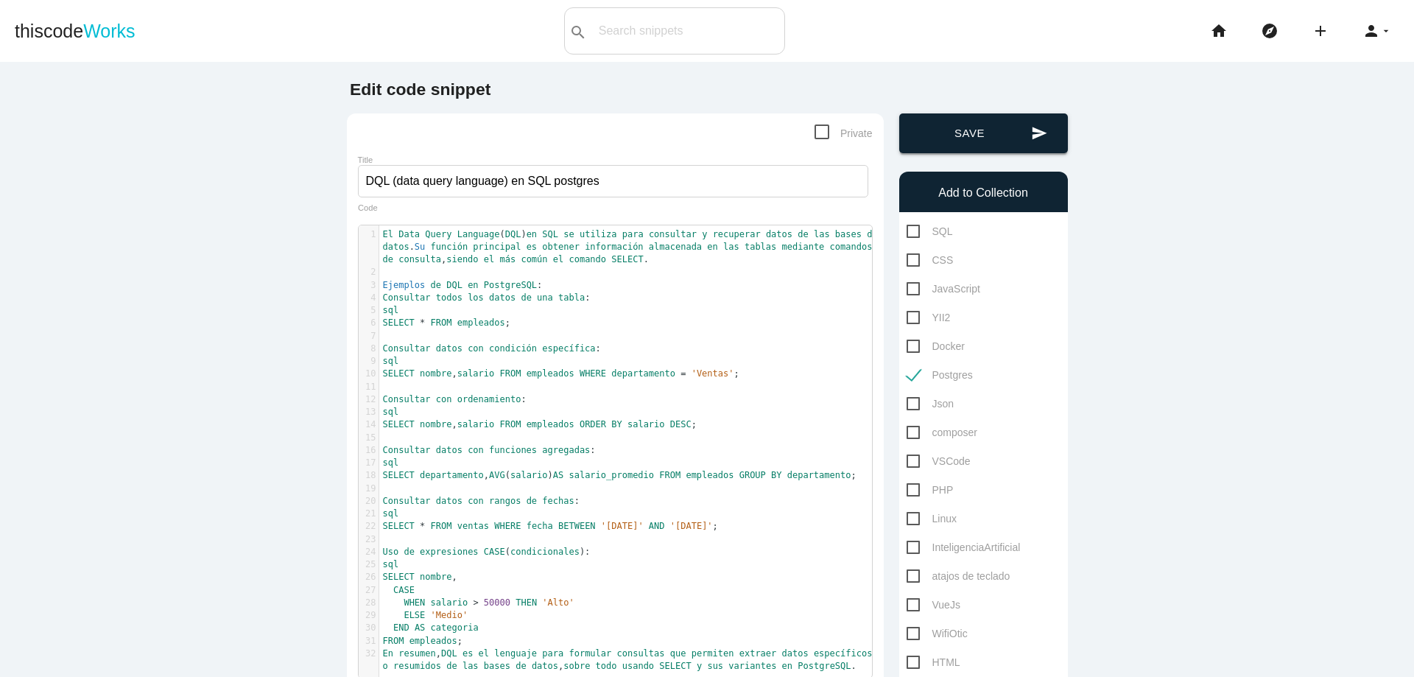
click at [973, 138] on button "send Save" at bounding box center [983, 133] width 169 height 40
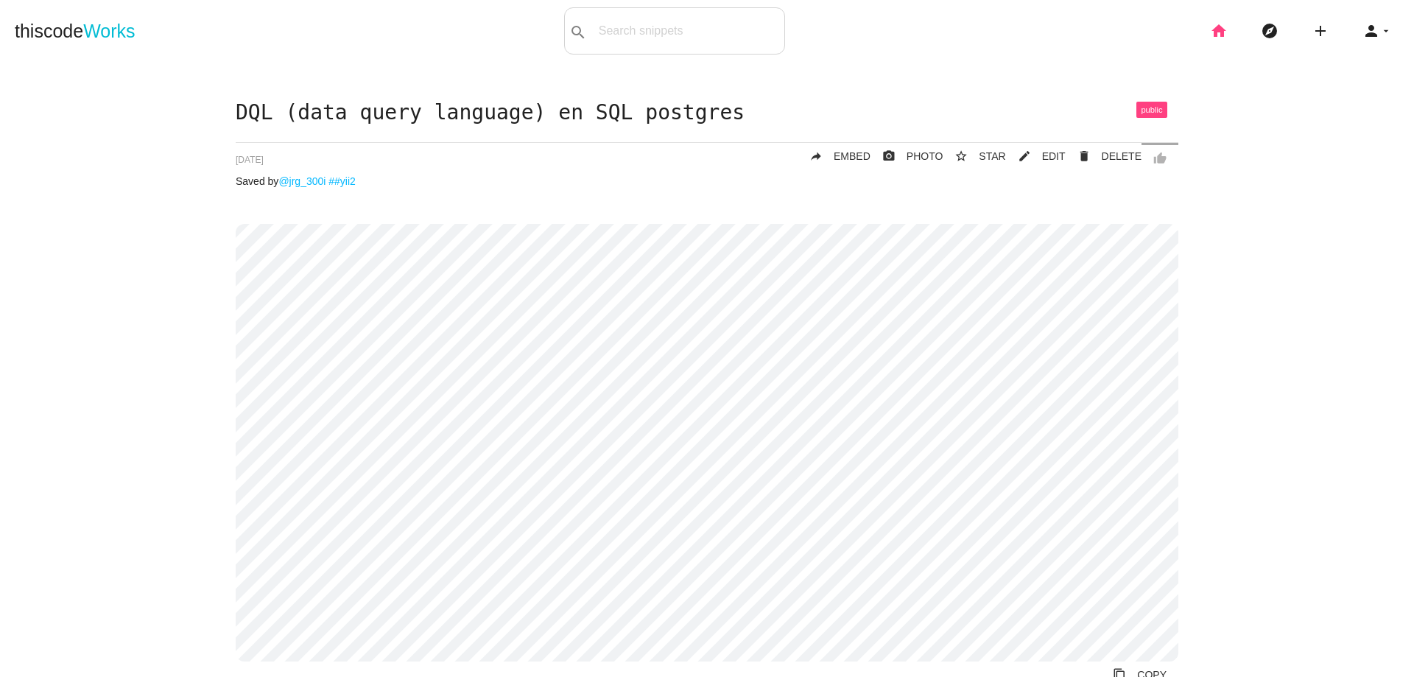
click at [1210, 34] on icon "home" at bounding box center [1219, 30] width 18 height 47
click at [1312, 29] on icon "add" at bounding box center [1320, 30] width 18 height 47
click at [1312, 29] on icon "code" at bounding box center [1321, 26] width 18 height 16
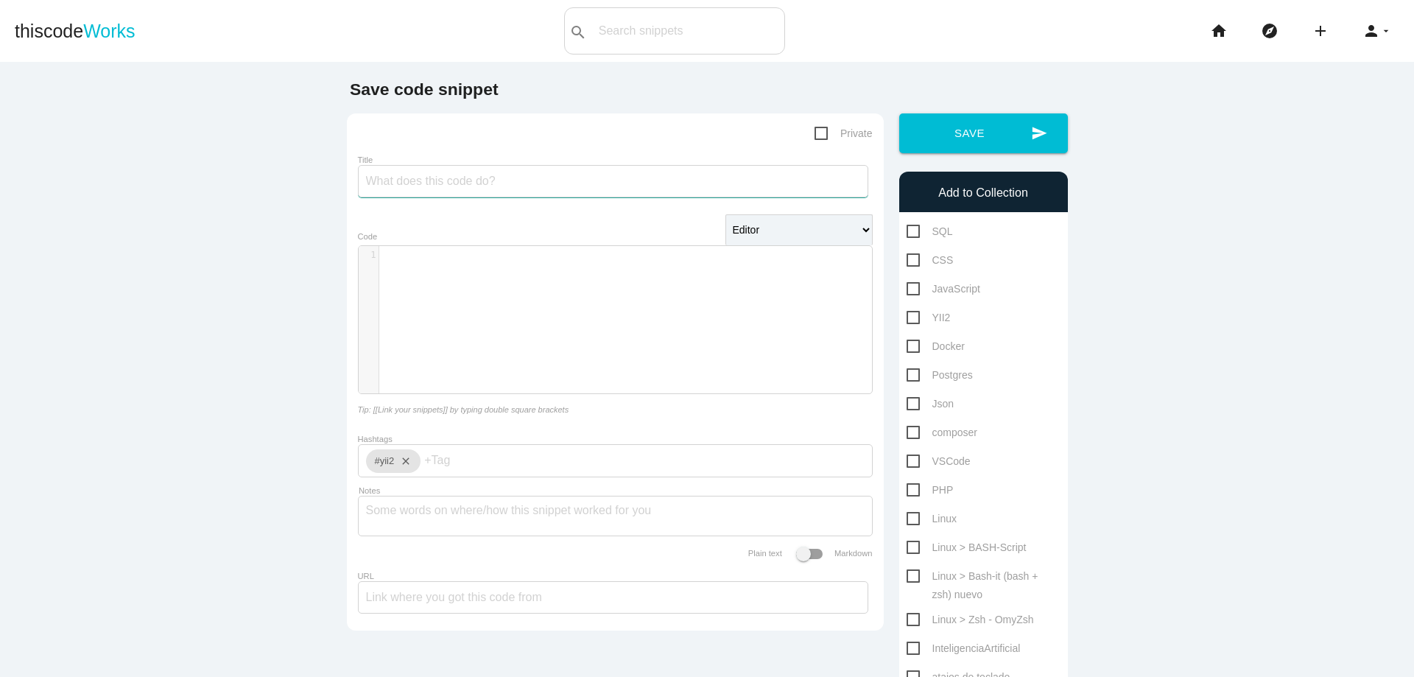
click at [532, 184] on input "Title" at bounding box center [613, 181] width 510 height 32
type input "definicion en postgres sql"
click at [547, 292] on div "​ x 1 ​" at bounding box center [626, 330] width 535 height 169
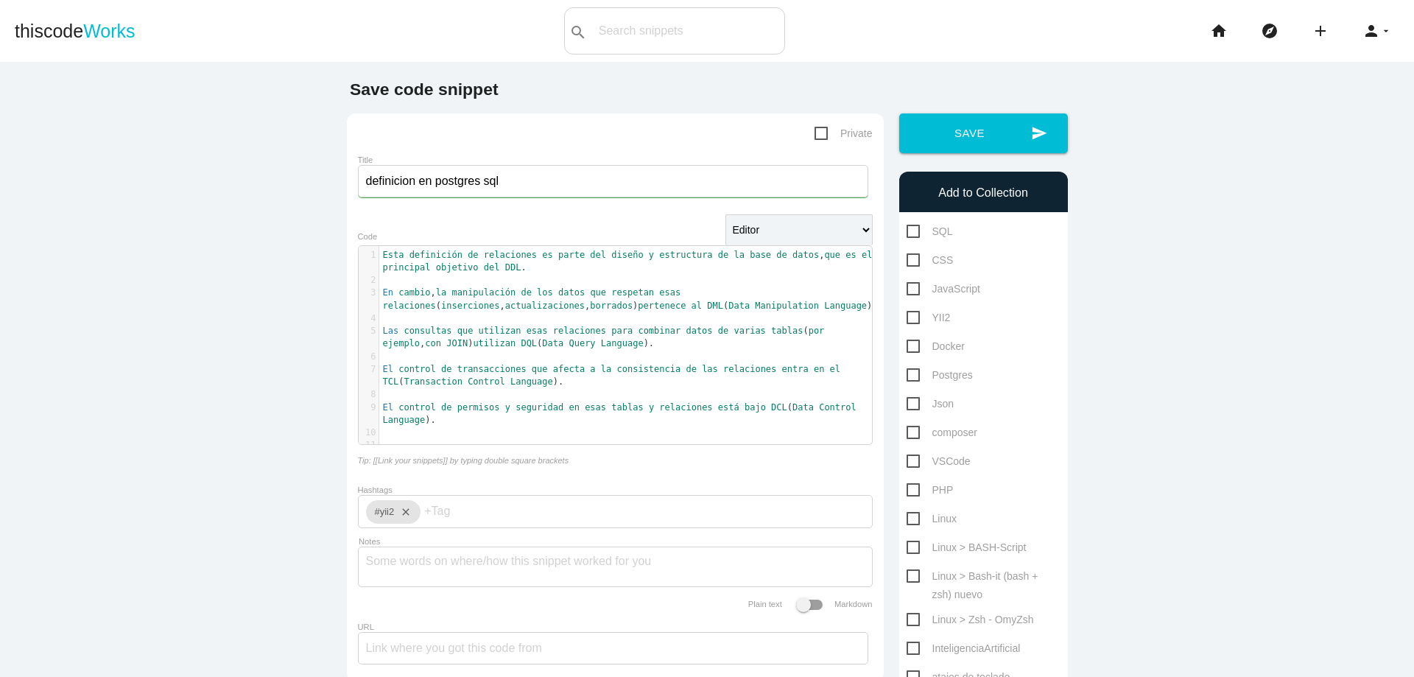
click at [906, 381] on span "Postgres" at bounding box center [939, 375] width 66 height 18
click at [906, 375] on input "Postgres" at bounding box center [911, 371] width 10 height 10
checkbox input "true"
click at [971, 138] on button "send Save" at bounding box center [983, 133] width 169 height 40
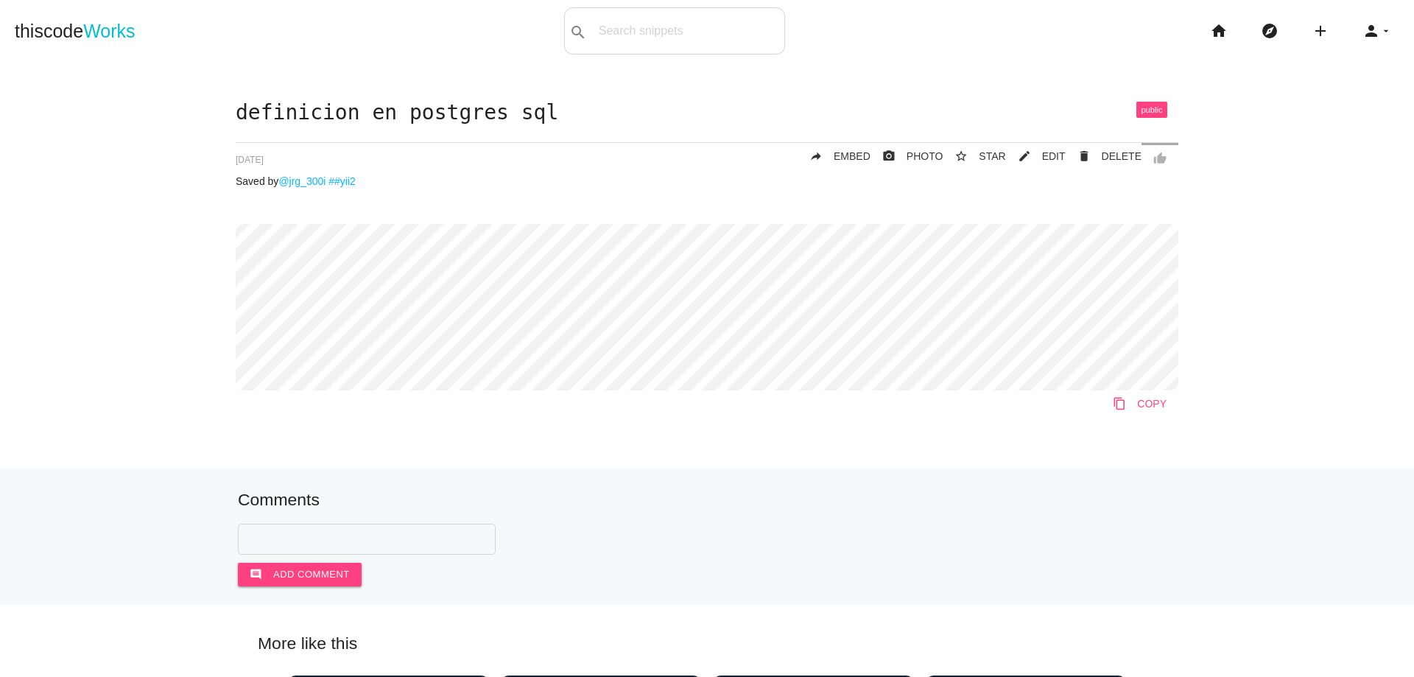
click at [1118, 400] on icon "content_copy" at bounding box center [1118, 403] width 13 height 27
click at [1051, 156] on span "EDIT" at bounding box center [1054, 156] width 24 height 12
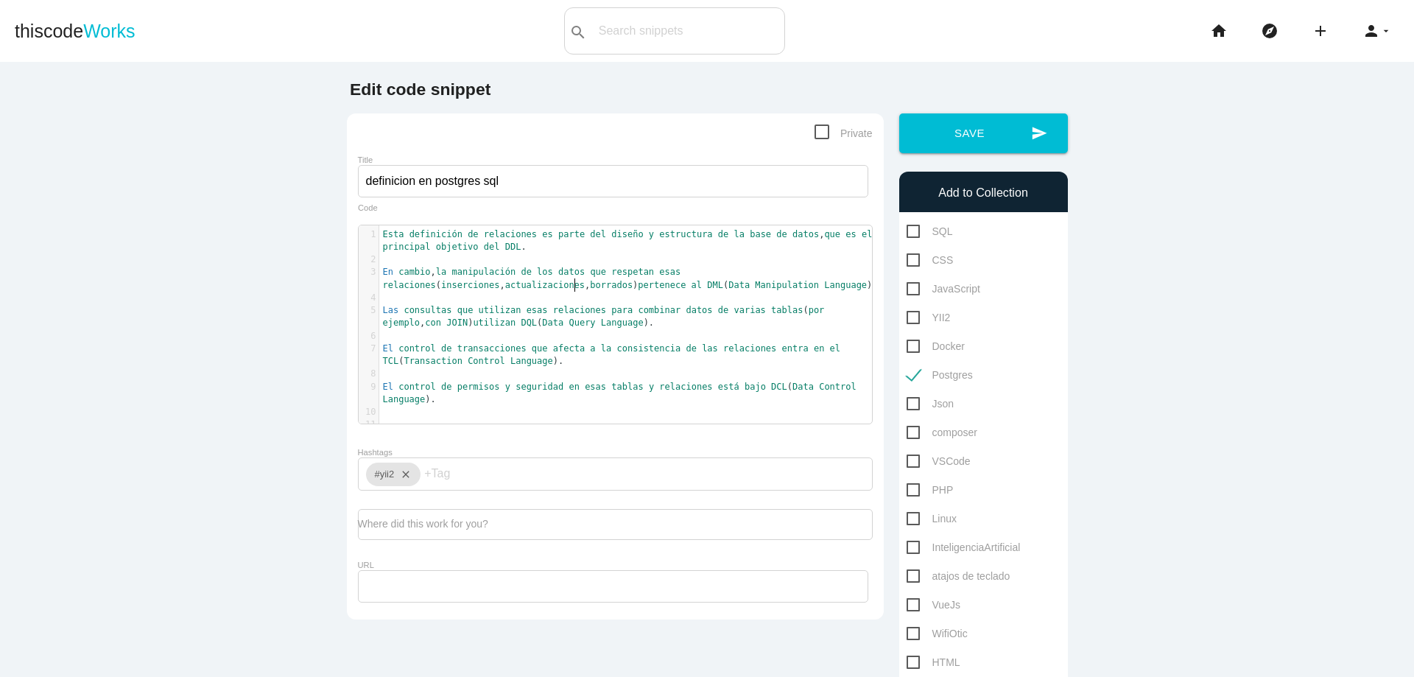
scroll to position [4, 0]
click at [638, 289] on span "pertenece" at bounding box center [662, 285] width 48 height 10
type textarea "Esta definición de relaciones es parte del diseño y estructura de la base de da…"
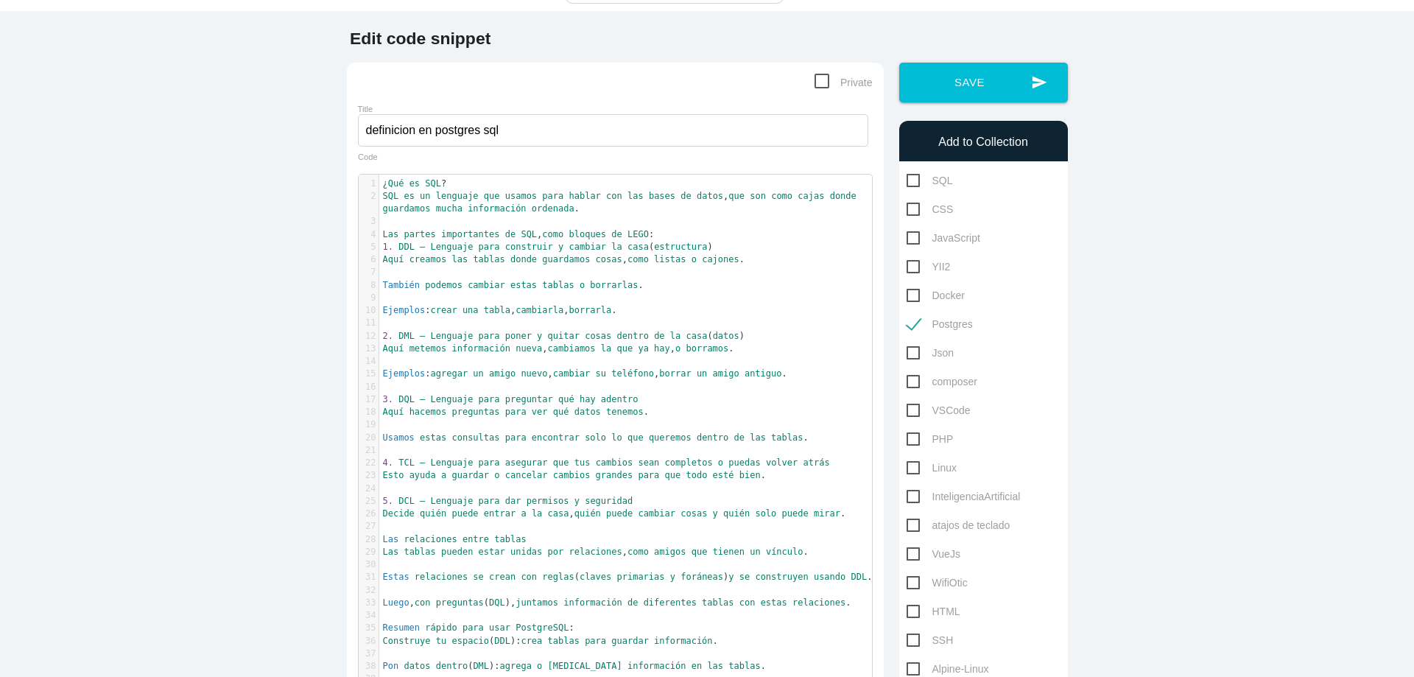
scroll to position [0, 0]
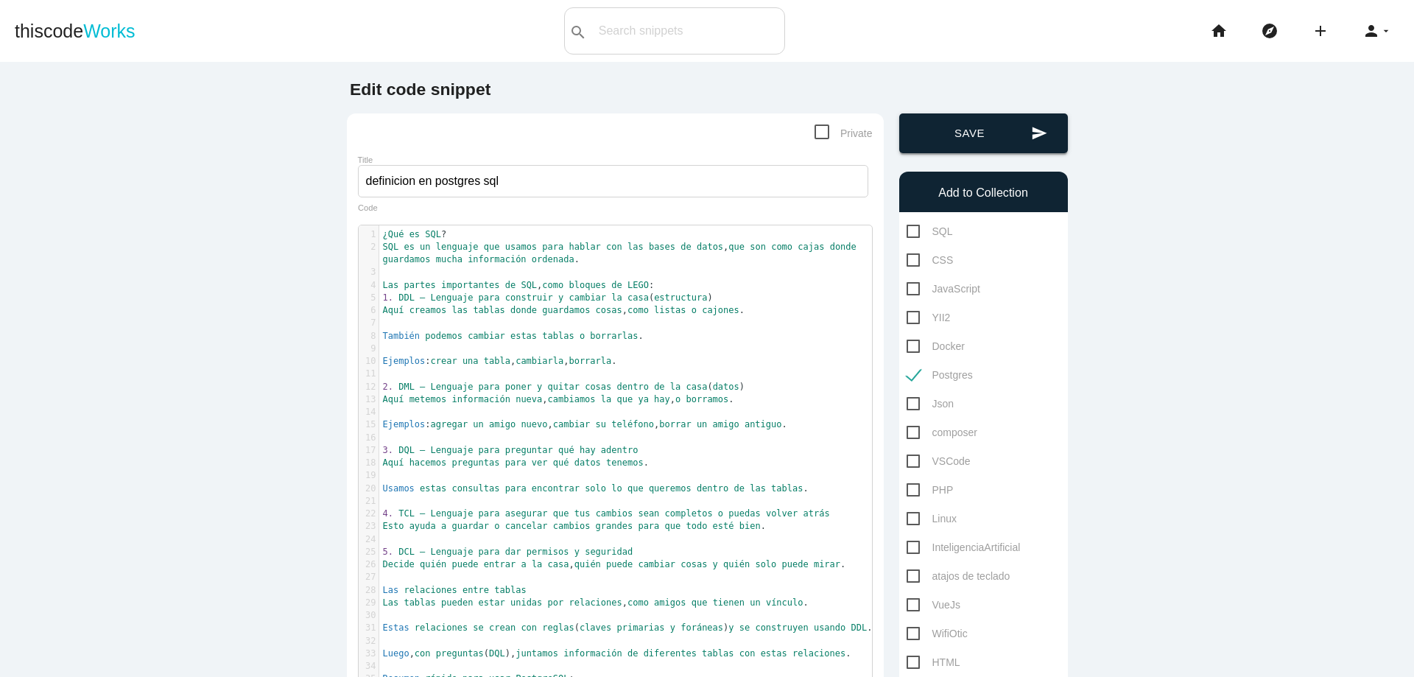
click at [949, 129] on button "send Save" at bounding box center [983, 133] width 169 height 40
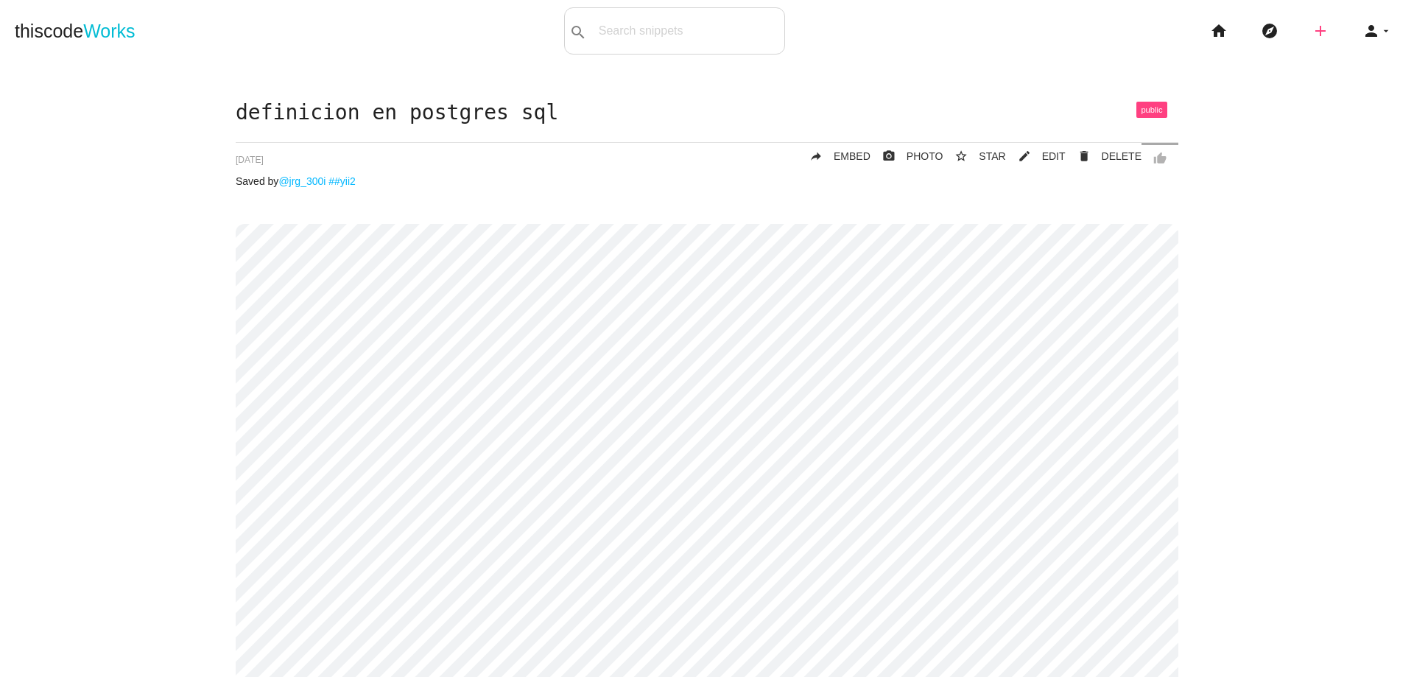
click at [1311, 35] on icon "add" at bounding box center [1320, 30] width 18 height 47
click at [1325, 26] on link "code Snippet" at bounding box center [1351, 25] width 103 height 37
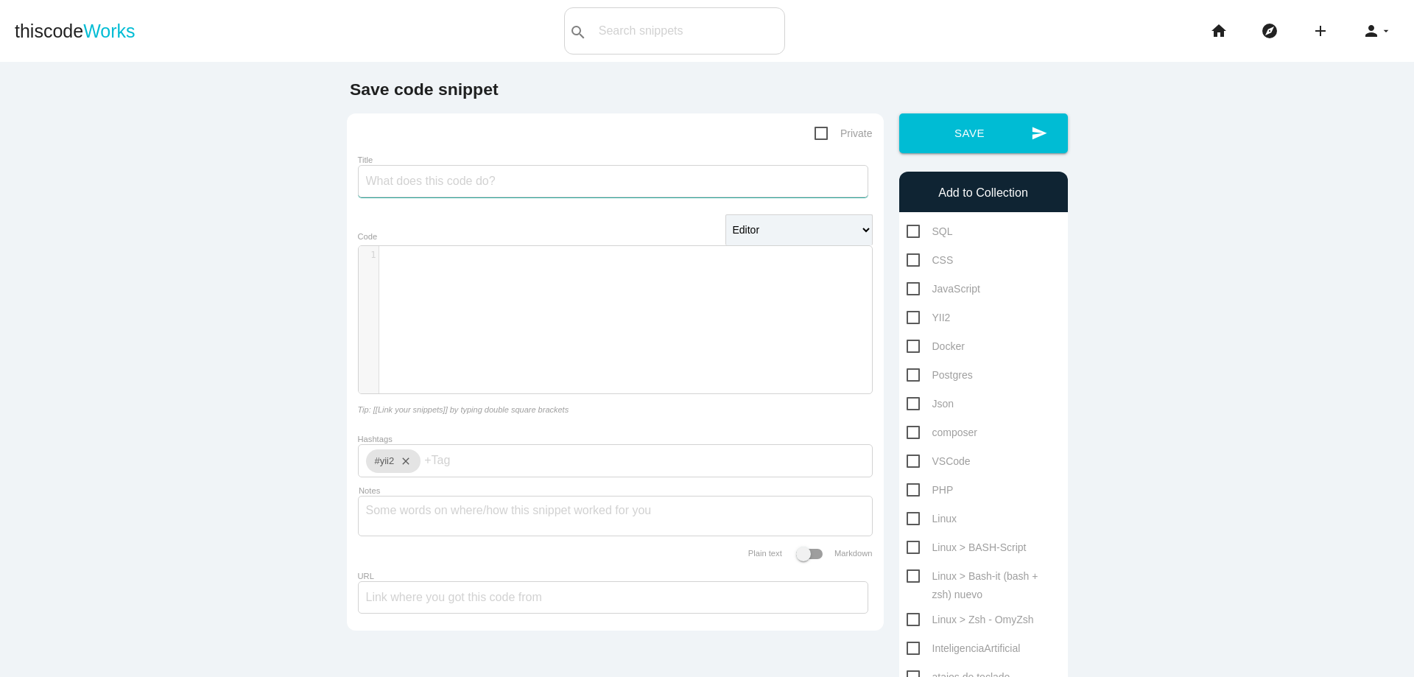
click at [546, 187] on input "Title" at bounding box center [613, 181] width 510 height 32
type input "postgressql definicion"
click at [602, 317] on div "​ x 1 ​" at bounding box center [626, 330] width 535 height 169
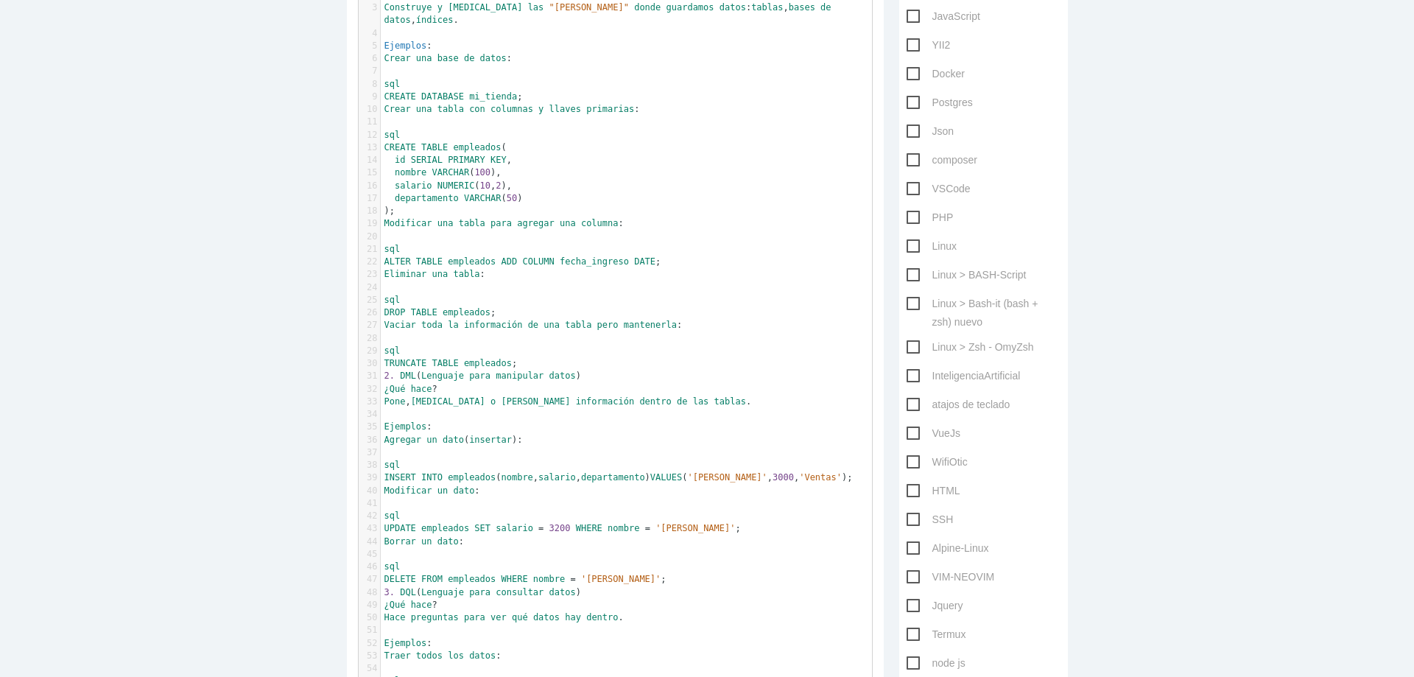
scroll to position [190, 0]
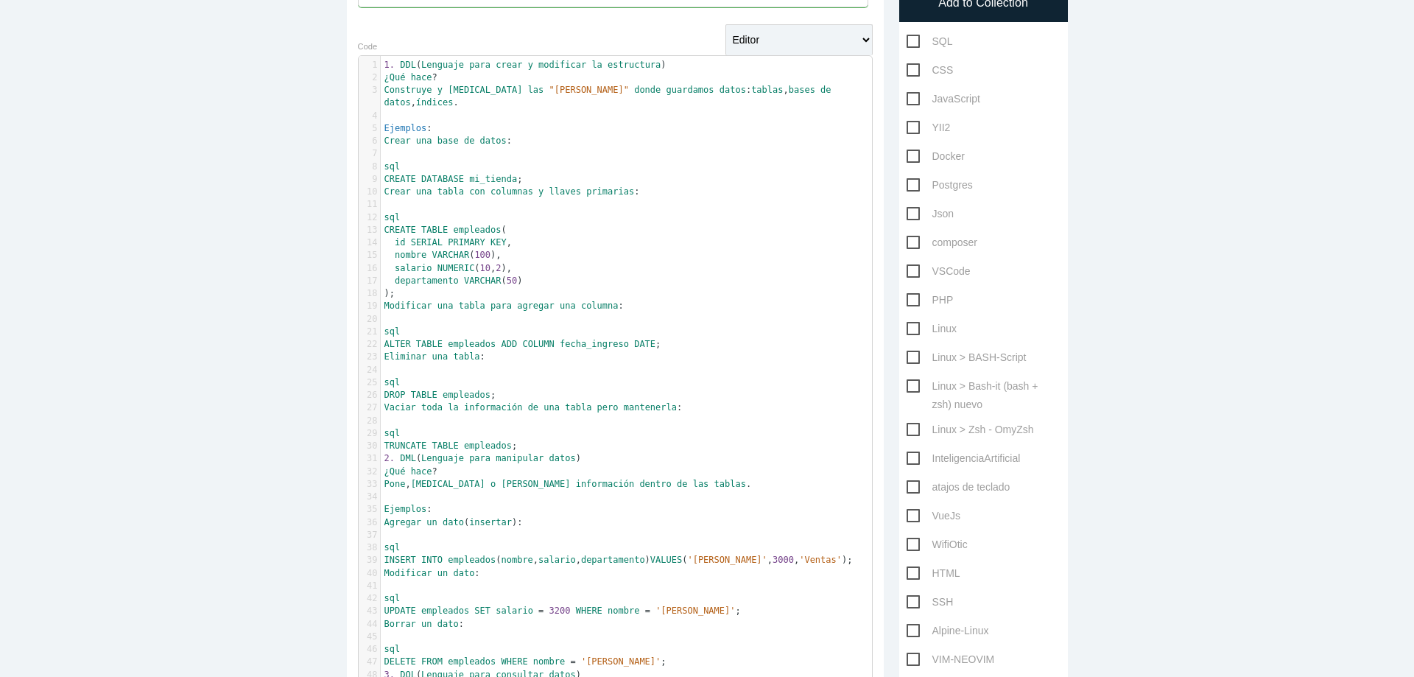
click at [906, 188] on span "Postgres" at bounding box center [939, 185] width 66 height 18
click at [906, 186] on input "Postgres" at bounding box center [911, 181] width 10 height 10
checkbox input "true"
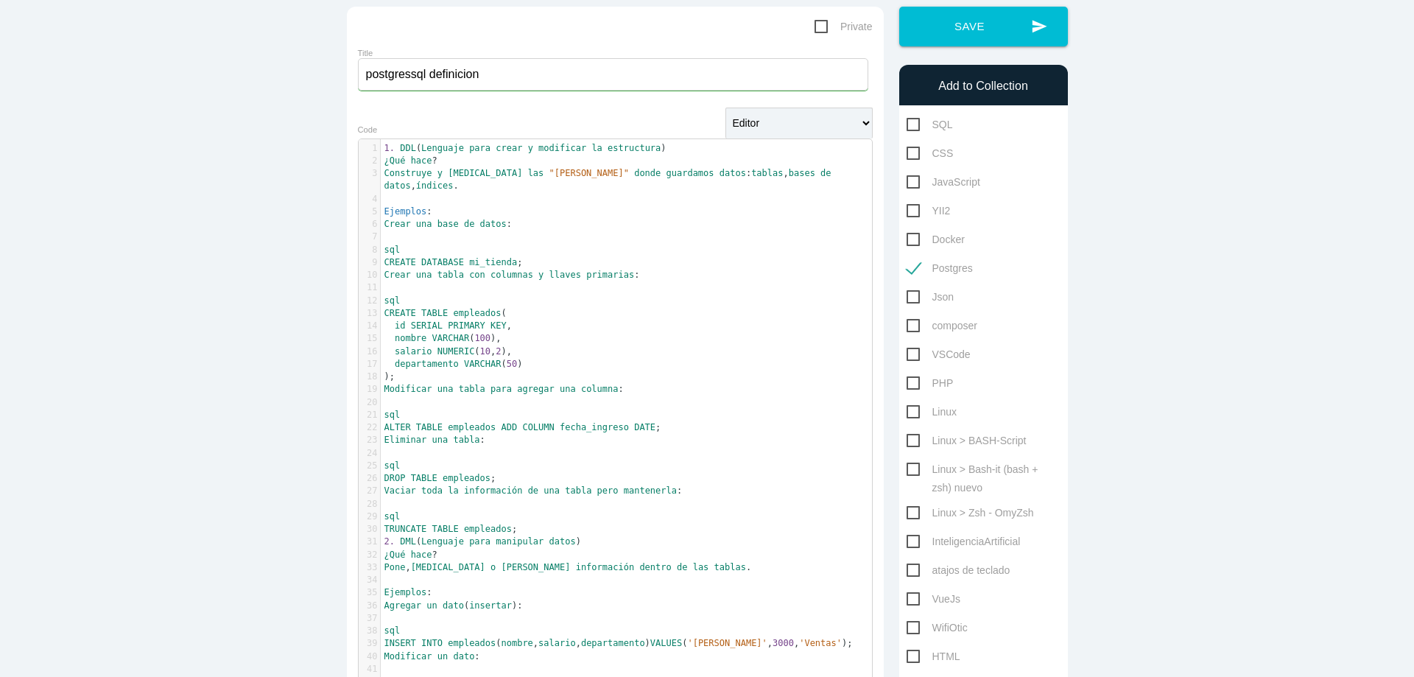
scroll to position [13, 0]
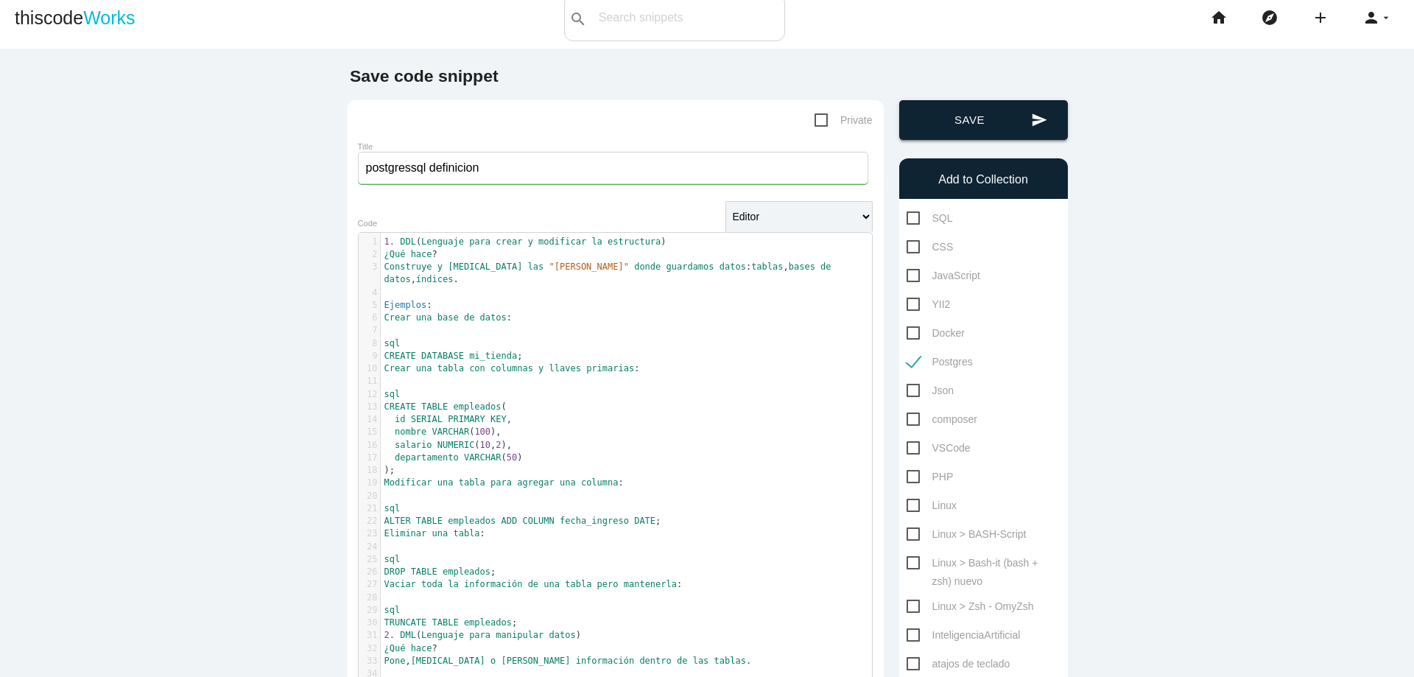
click at [952, 121] on button "send Save" at bounding box center [983, 120] width 169 height 40
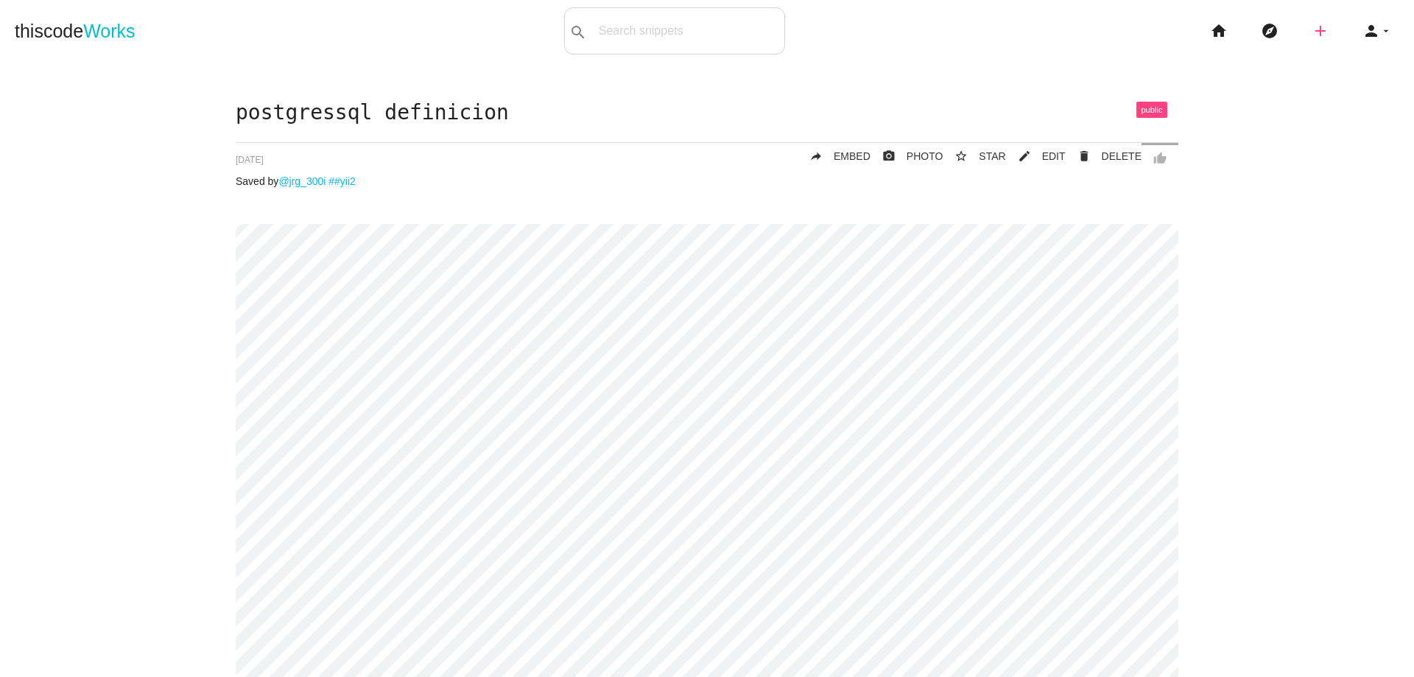
click at [1312, 31] on icon "add" at bounding box center [1320, 30] width 18 height 47
click at [1312, 31] on icon "code" at bounding box center [1321, 26] width 18 height 16
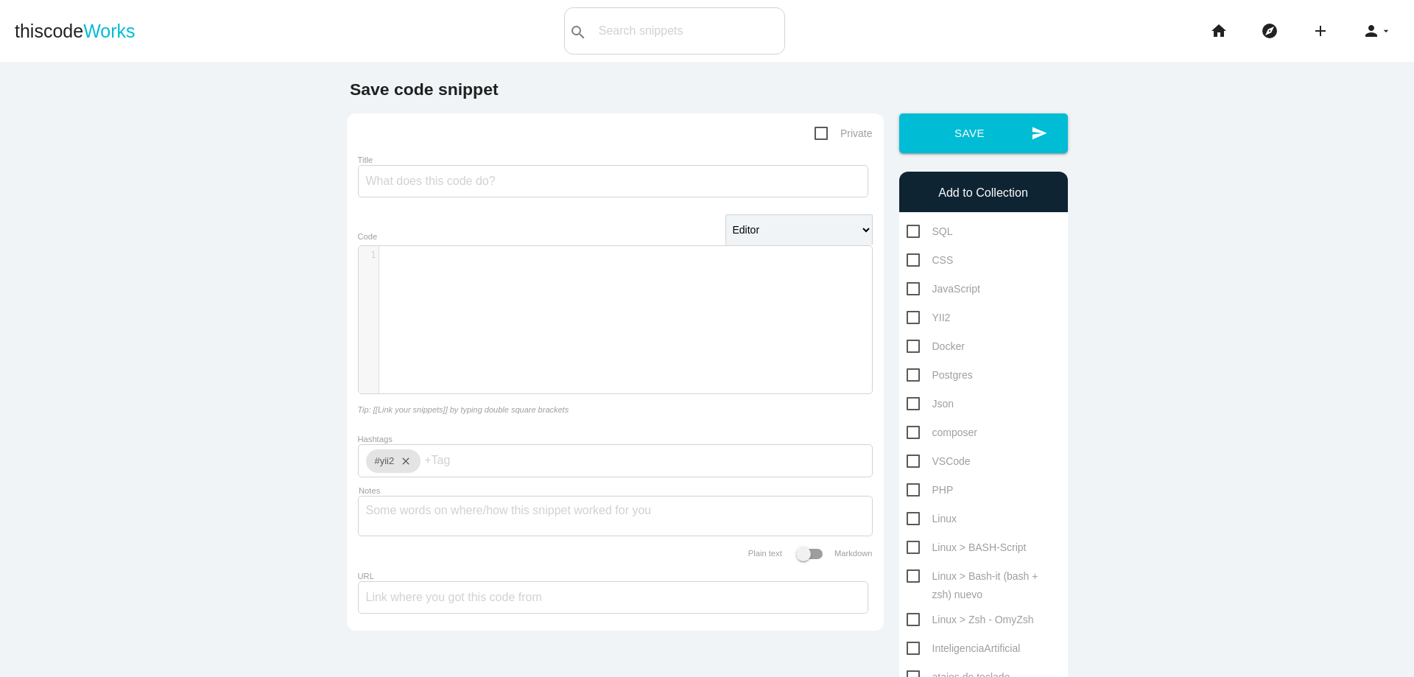
scroll to position [4, 0]
click at [594, 281] on div "​ x 1 ​" at bounding box center [626, 330] width 535 height 169
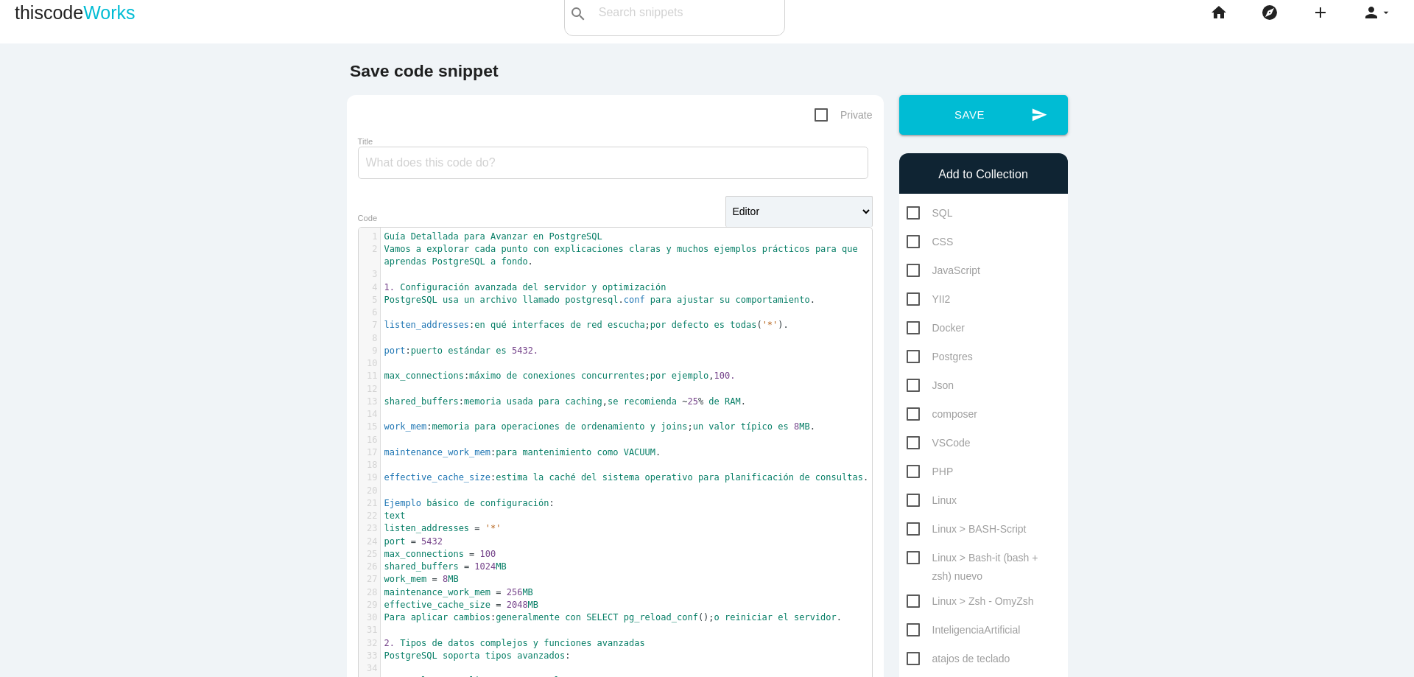
scroll to position [0, 0]
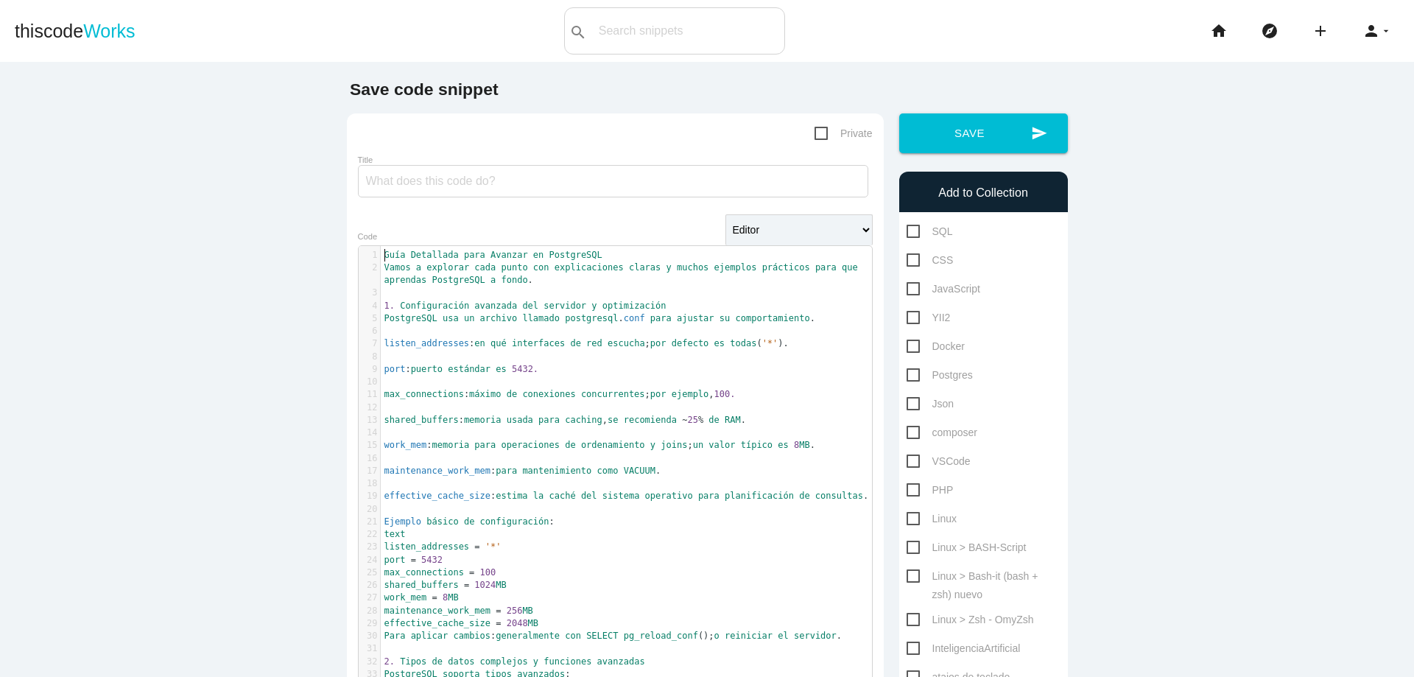
click at [381, 255] on pre "Guía Detallada para Avanzar en PostgreSQL" at bounding box center [632, 255] width 502 height 13
drag, startPoint x: 398, startPoint y: 255, endPoint x: 550, endPoint y: 255, distance: 152.4
click at [531, 255] on span "Guía Detallada para Avanzar en PostgreSQL" at bounding box center [493, 255] width 218 height 10
drag, startPoint x: 550, startPoint y: 255, endPoint x: 593, endPoint y: 255, distance: 42.7
click at [560, 255] on span "PostgreSQL" at bounding box center [575, 255] width 53 height 10
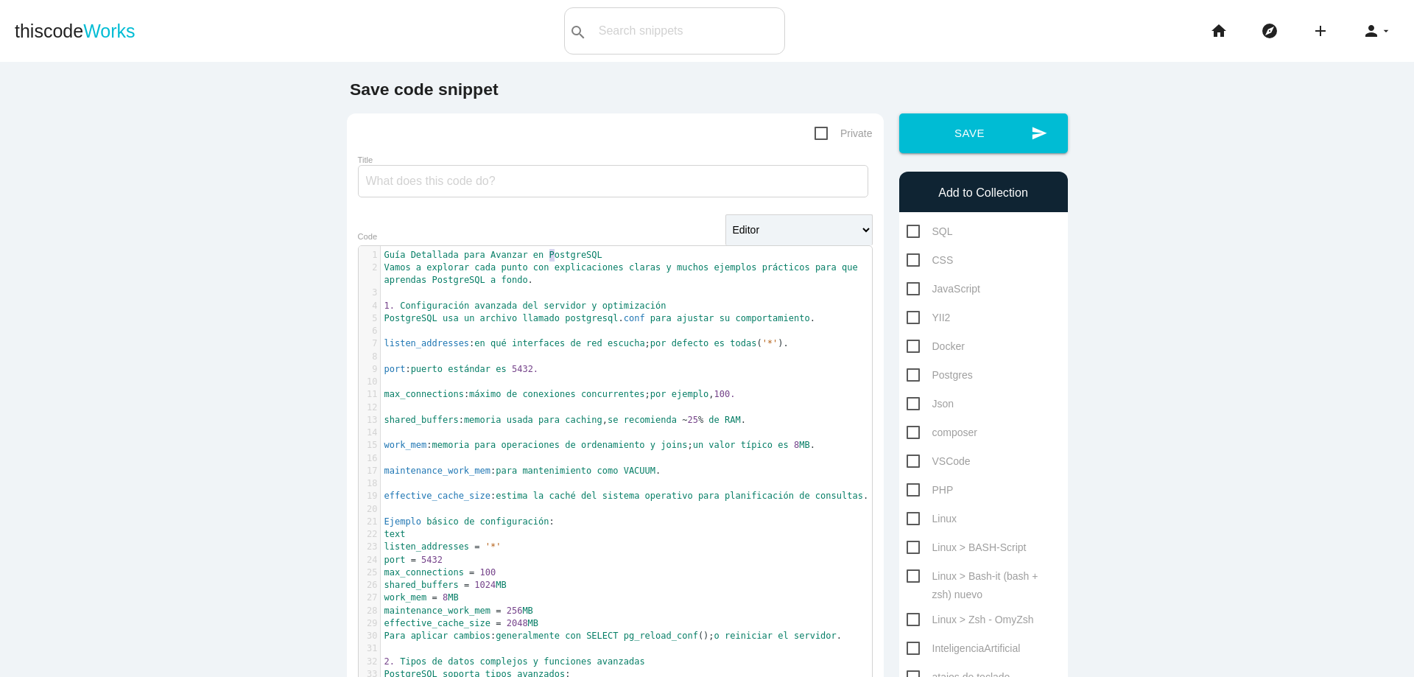
click at [591, 255] on span "PostgreSQL" at bounding box center [575, 255] width 53 height 10
type textarea "greSQ"
click at [605, 255] on pre "Guía Detallada para Avanzar en PostgreSQL" at bounding box center [632, 255] width 502 height 13
click at [384, 255] on span "Guía" at bounding box center [394, 255] width 21 height 10
type textarea "Guía Detallada para Avanzar en PostgreSQL"
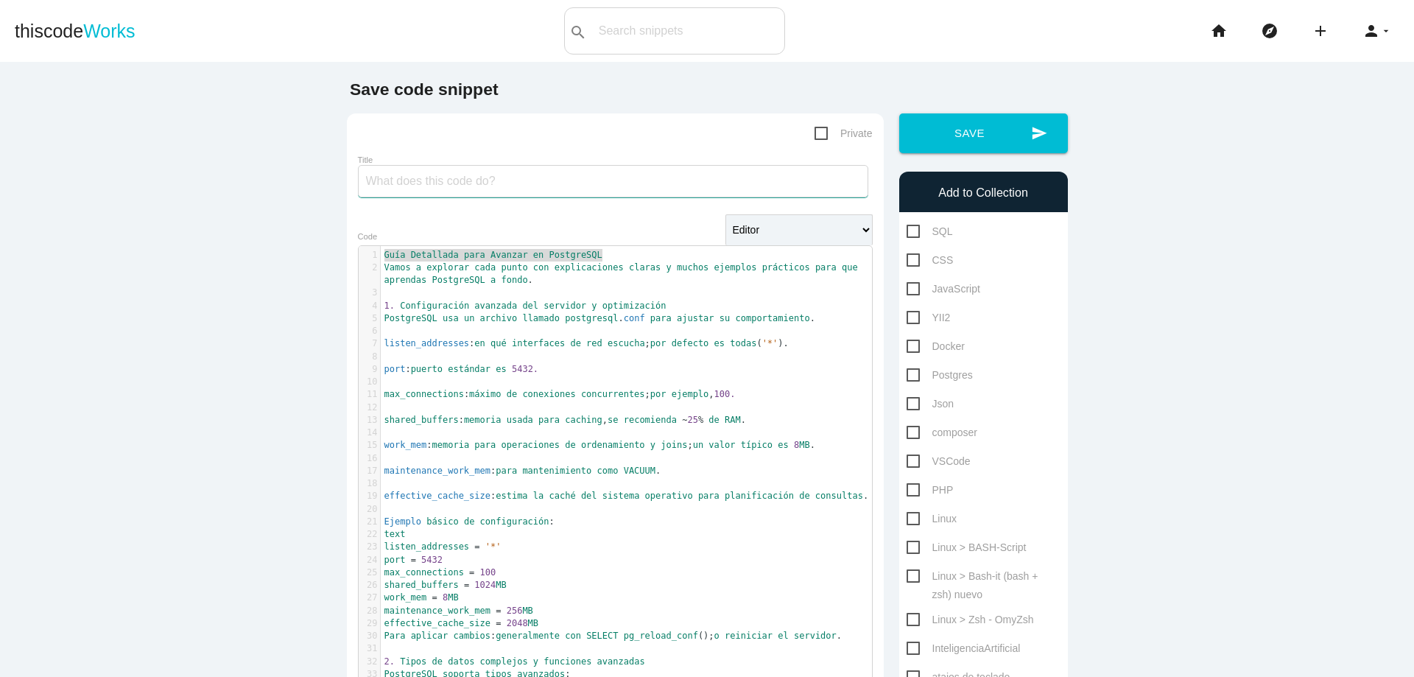
click at [568, 180] on input "Title" at bounding box center [613, 181] width 510 height 32
paste input "Guía Detallada para Avanzar en PostgreSQL"
type input "Guía Detallada para Avanzar en PostgreSQL"
click at [912, 377] on span "Postgres" at bounding box center [939, 375] width 66 height 18
click at [912, 375] on input "Postgres" at bounding box center [911, 371] width 10 height 10
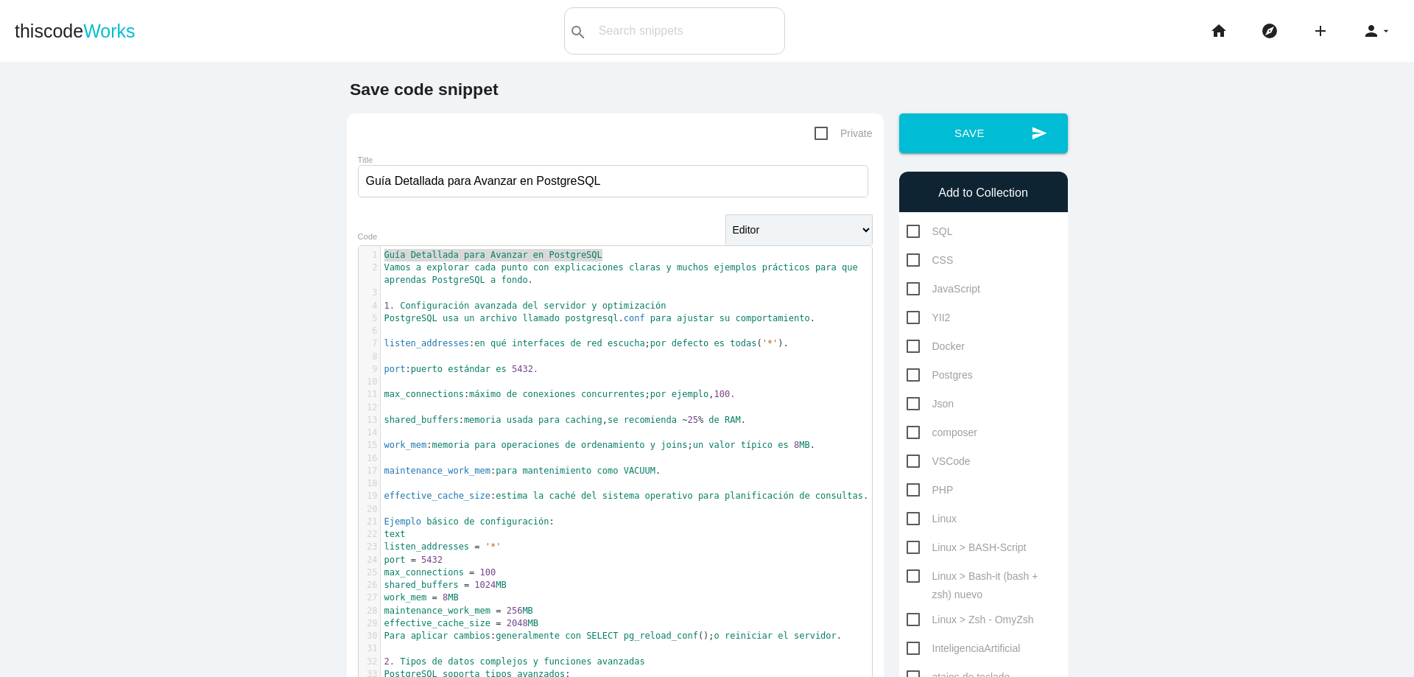
checkbox input "true"
click at [976, 138] on button "send Save" at bounding box center [983, 133] width 169 height 40
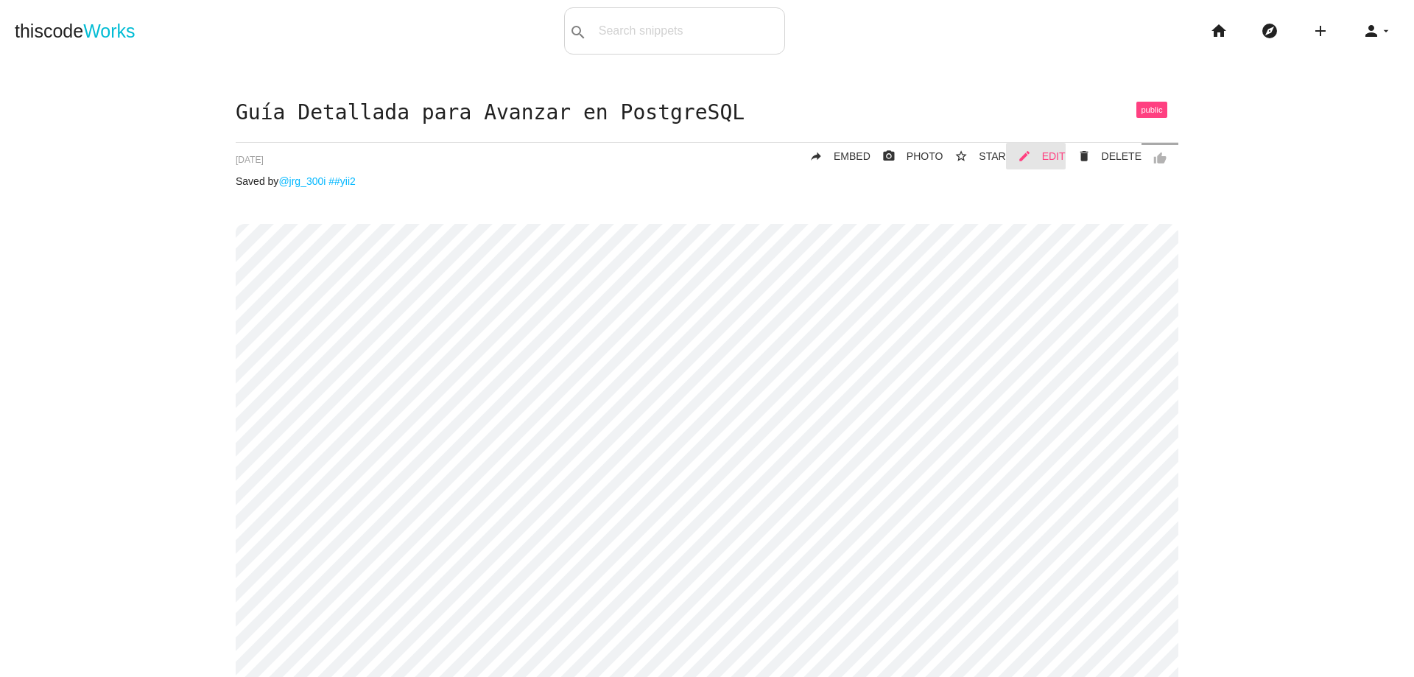
click at [1043, 154] on span "EDIT" at bounding box center [1054, 156] width 24 height 12
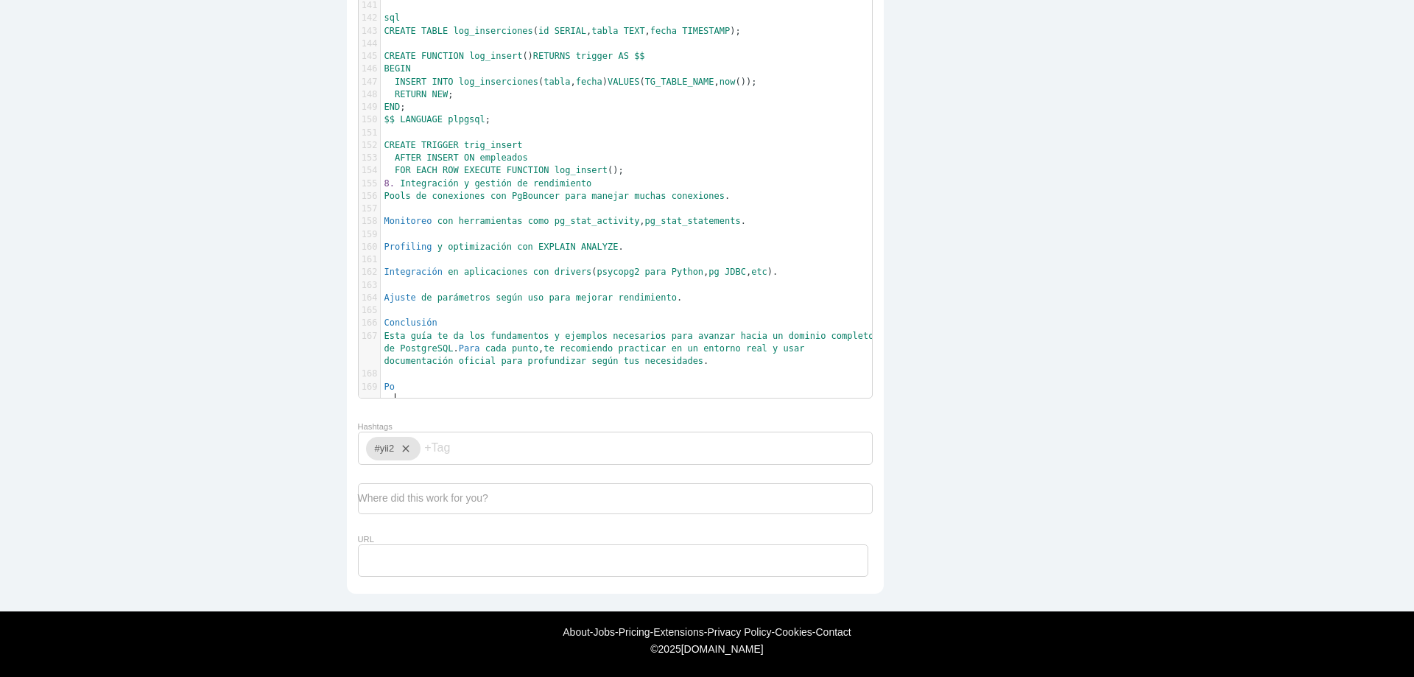
scroll to position [4, 0]
click at [410, 390] on pre "Po" at bounding box center [632, 387] width 502 height 13
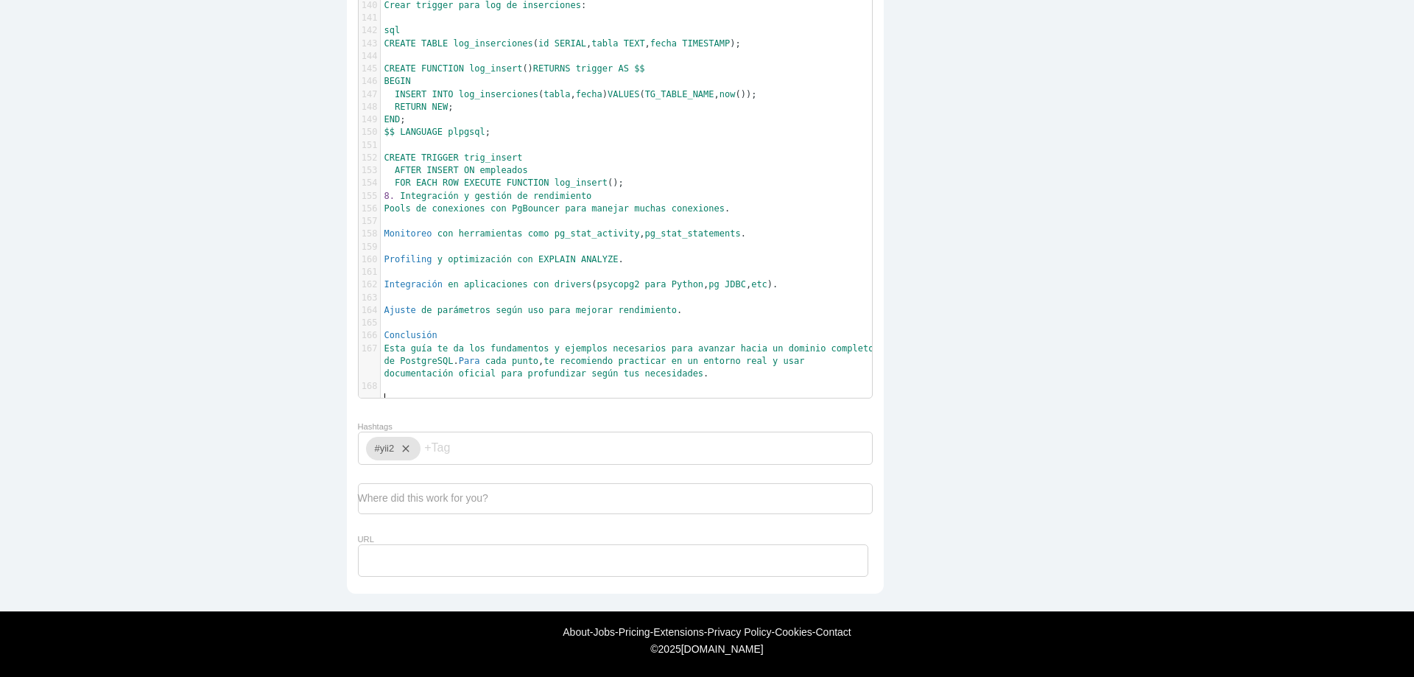
scroll to position [2031, 0]
click at [401, 447] on icon "close" at bounding box center [403, 449] width 18 height 24
click at [415, 451] on input "Hashtags" at bounding box center [410, 447] width 88 height 31
type input "postgres"
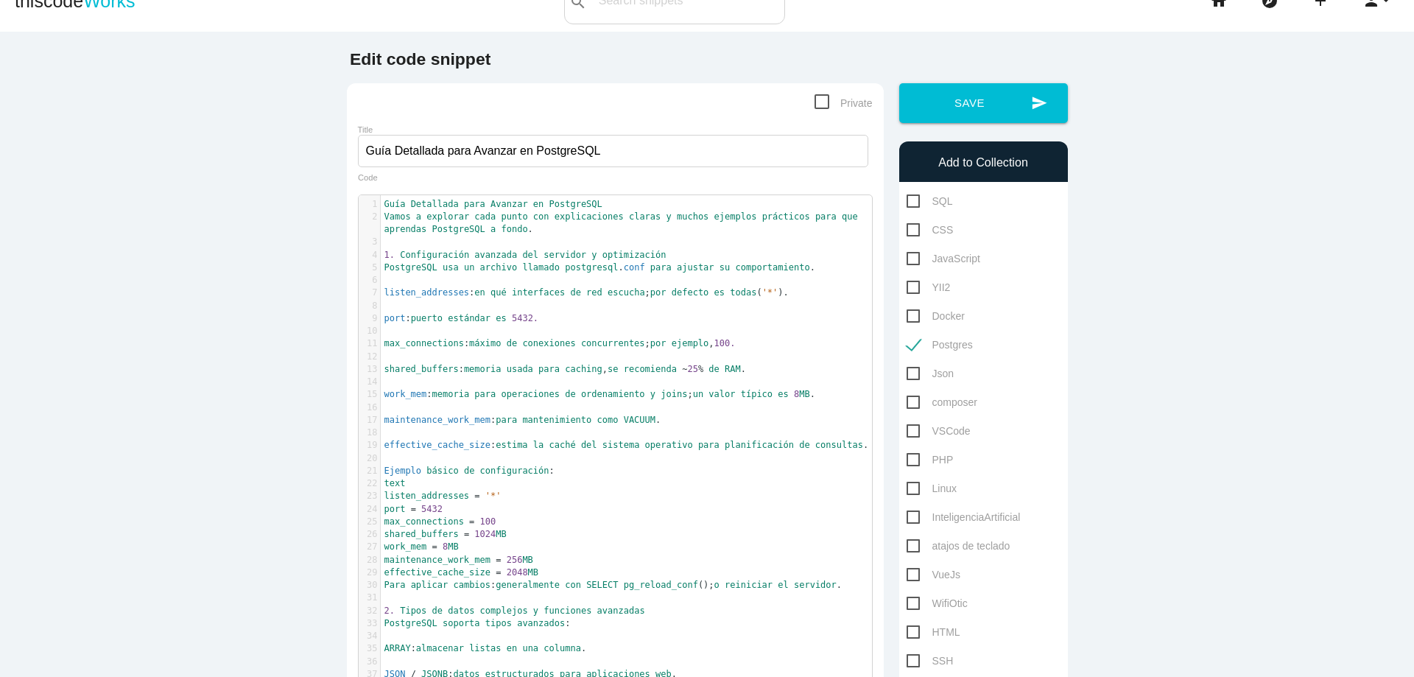
scroll to position [0, 0]
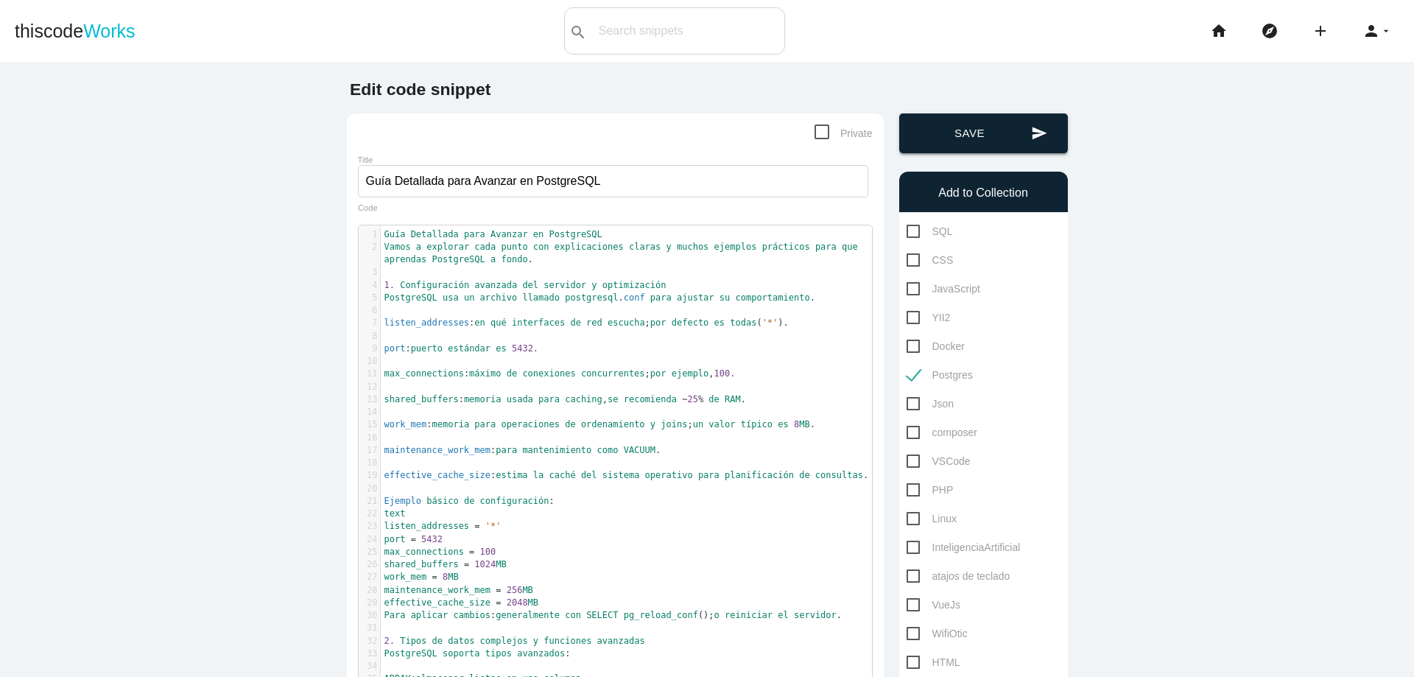
click at [990, 120] on button "send Save" at bounding box center [983, 133] width 169 height 40
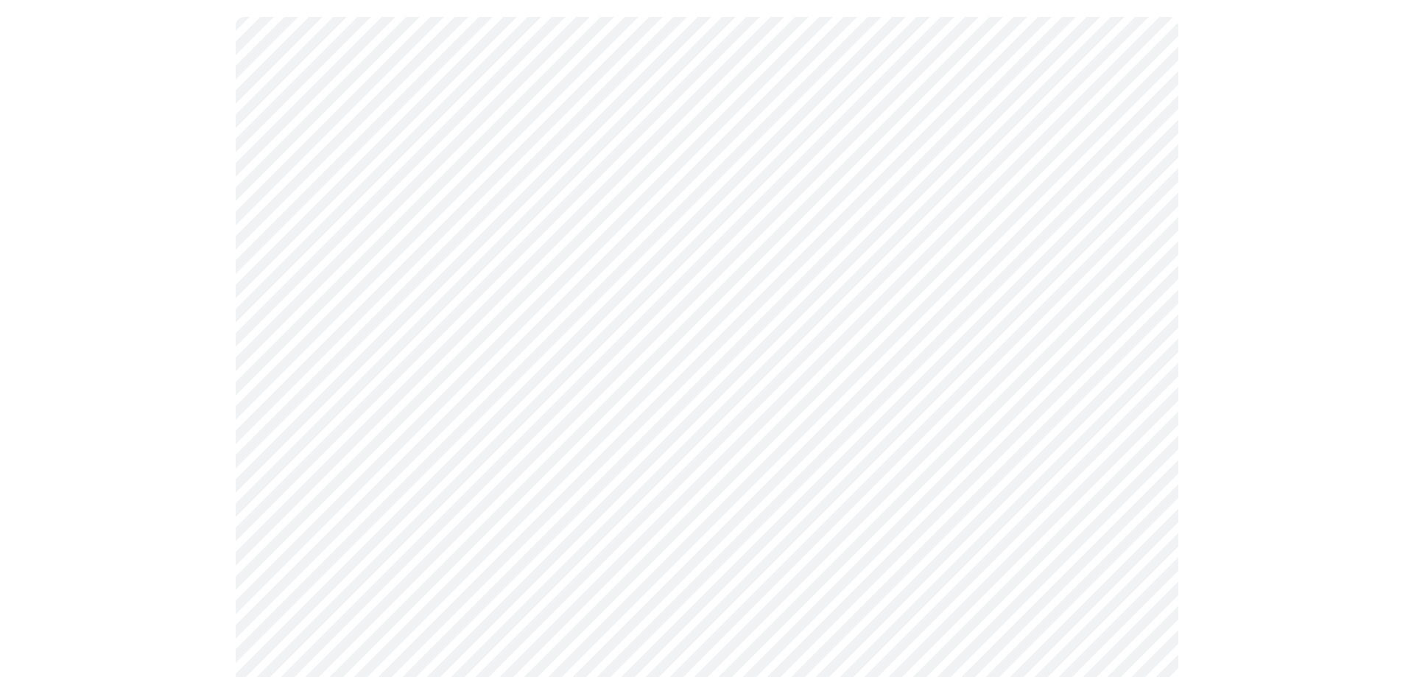
scroll to position [177, 0]
